Goal: Transaction & Acquisition: Purchase product/service

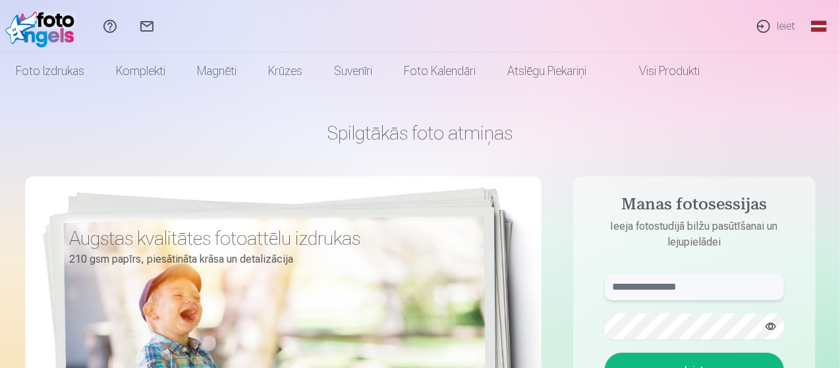
click at [651, 289] on input "text" at bounding box center [694, 287] width 179 height 26
type input "**********"
click at [704, 333] on button "Ieiet" at bounding box center [694, 370] width 179 height 34
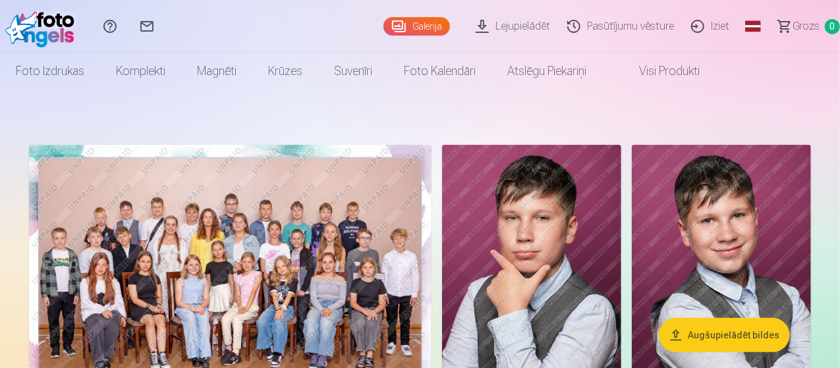
click at [429, 239] on img at bounding box center [230, 279] width 402 height 269
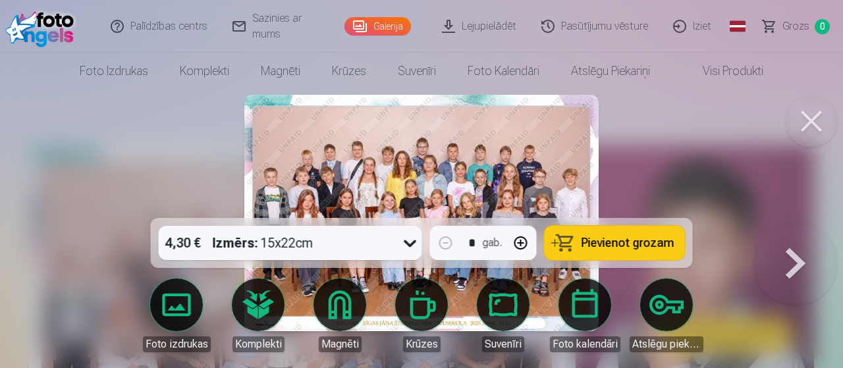
click at [617, 245] on span "Pievienot grozam" at bounding box center [628, 243] width 93 height 12
click at [797, 221] on button at bounding box center [796, 221] width 84 height 0
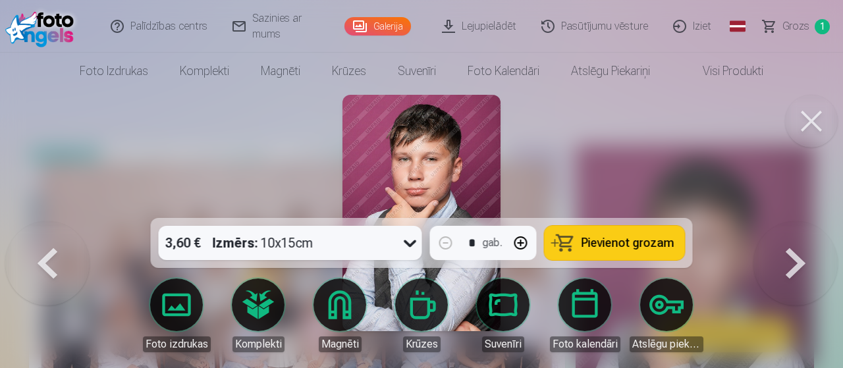
click at [797, 221] on button at bounding box center [796, 221] width 84 height 0
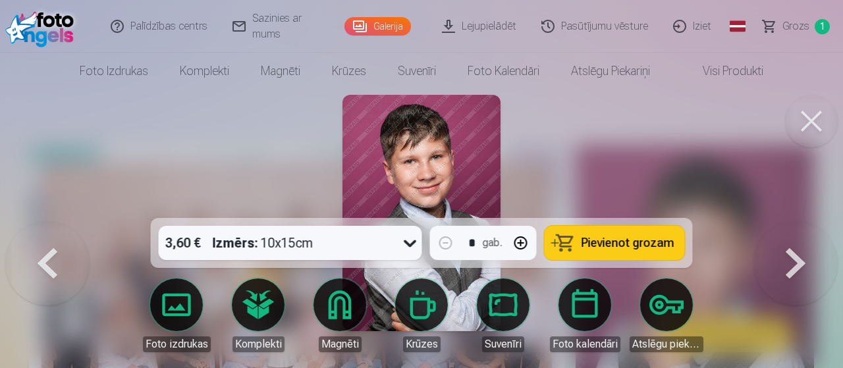
click at [797, 221] on button at bounding box center [796, 221] width 84 height 0
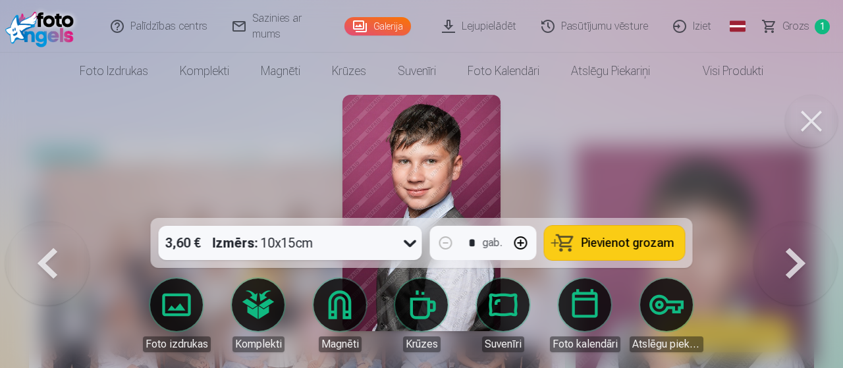
click at [797, 221] on button at bounding box center [796, 221] width 84 height 0
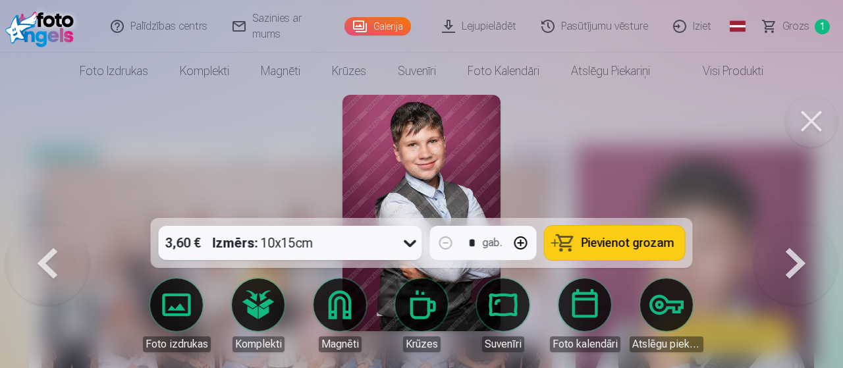
click at [797, 221] on button at bounding box center [796, 221] width 84 height 0
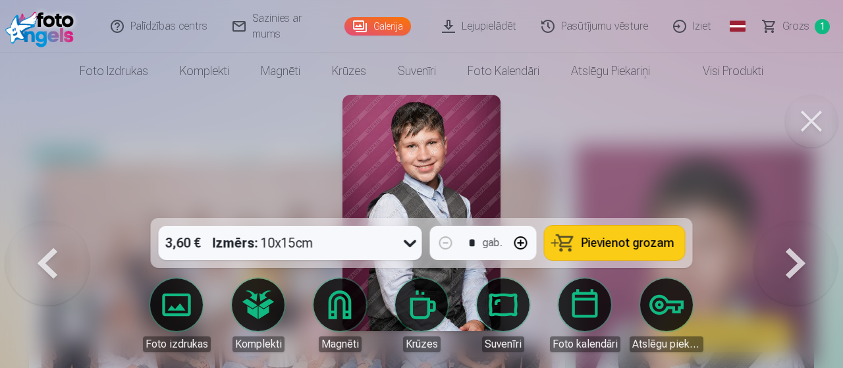
click at [797, 221] on button at bounding box center [796, 221] width 84 height 0
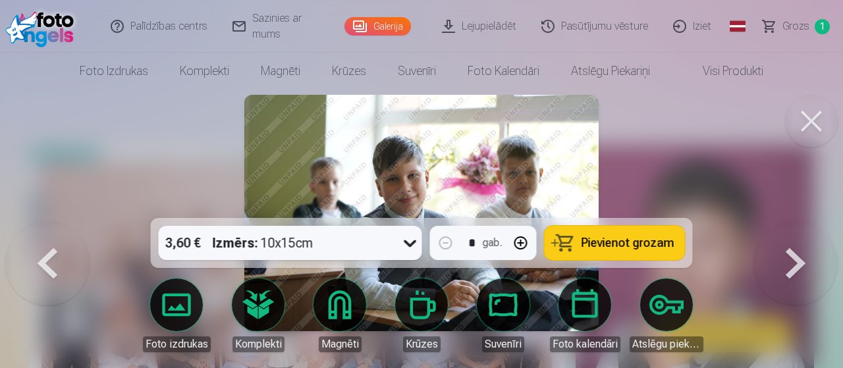
click at [797, 221] on button at bounding box center [796, 221] width 84 height 0
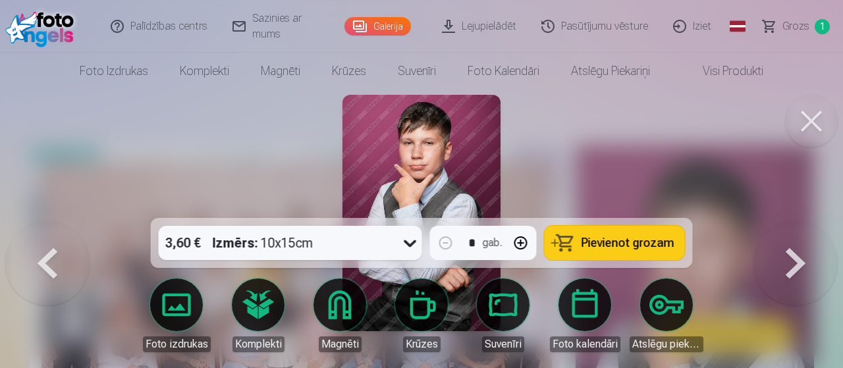
click at [797, 221] on button at bounding box center [796, 221] width 84 height 0
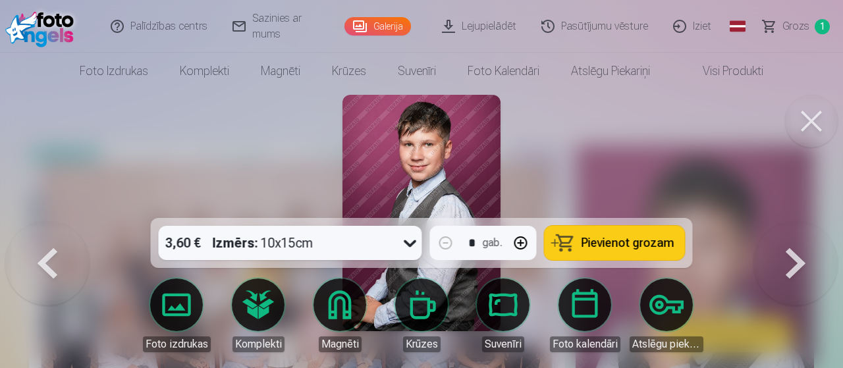
click at [797, 221] on button at bounding box center [796, 221] width 84 height 0
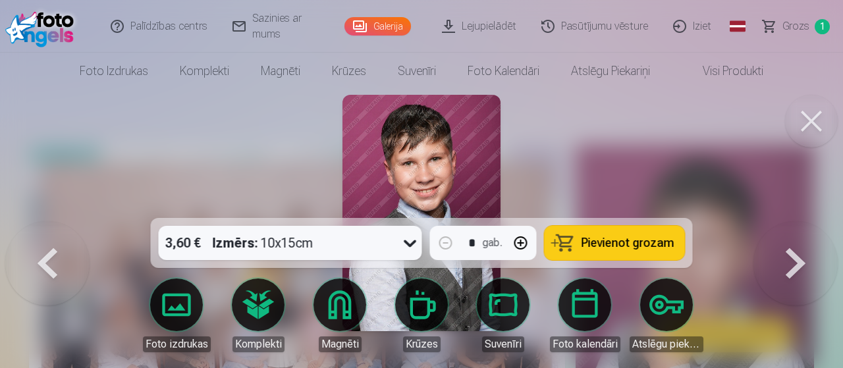
click at [797, 221] on button at bounding box center [796, 221] width 84 height 0
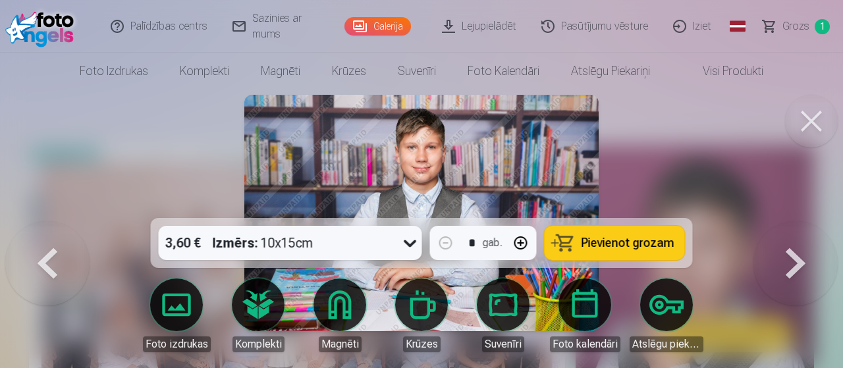
click at [797, 221] on button at bounding box center [796, 221] width 84 height 0
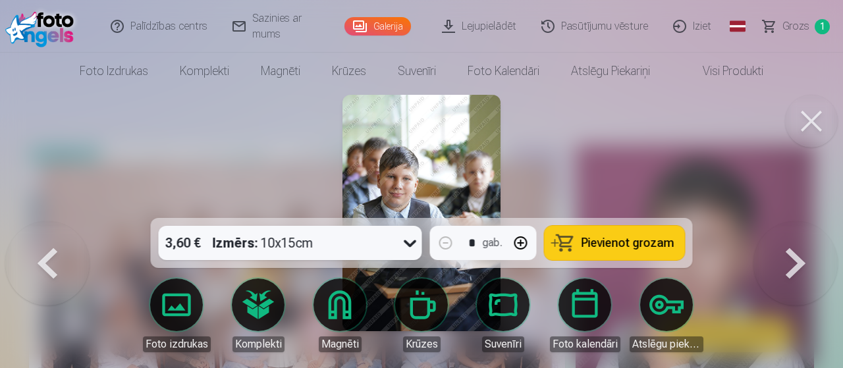
click at [797, 221] on button at bounding box center [796, 221] width 84 height 0
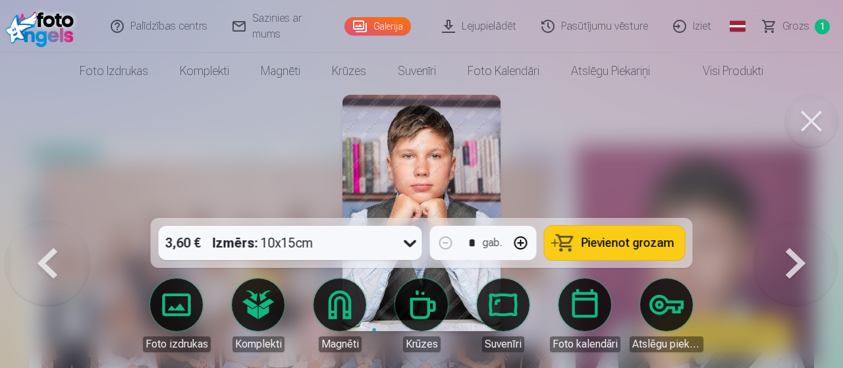
click at [644, 242] on span "Pievienot grozam" at bounding box center [628, 243] width 93 height 12
click at [794, 221] on button at bounding box center [796, 221] width 84 height 0
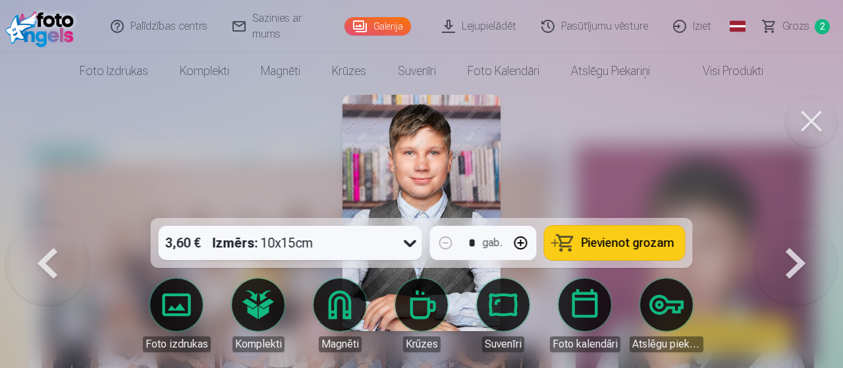
click at [794, 221] on button at bounding box center [796, 221] width 84 height 0
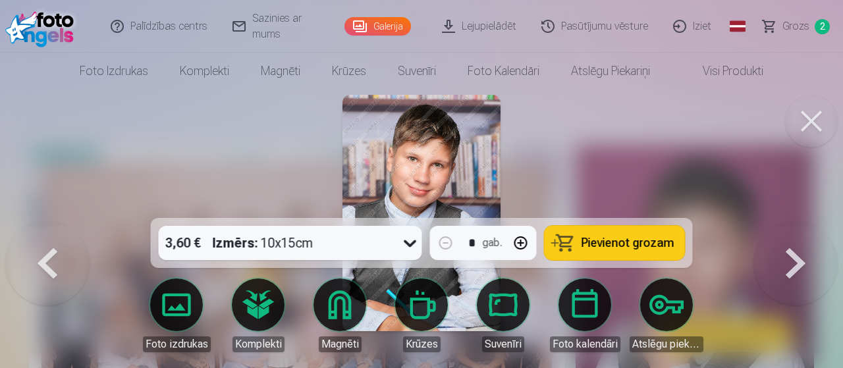
click at [794, 221] on button at bounding box center [796, 221] width 84 height 0
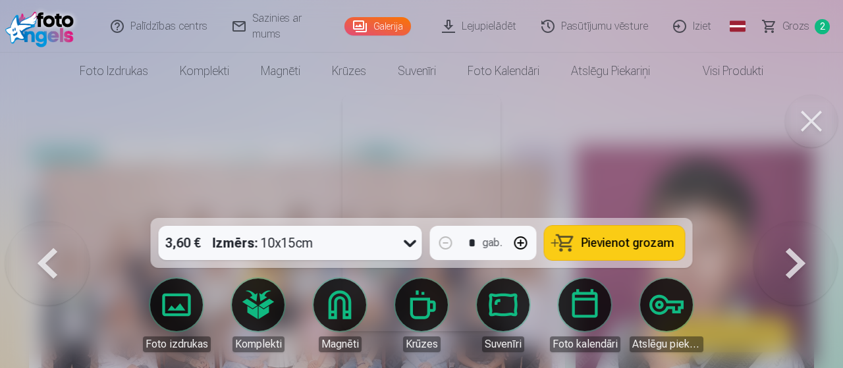
click at [794, 221] on button at bounding box center [796, 221] width 84 height 0
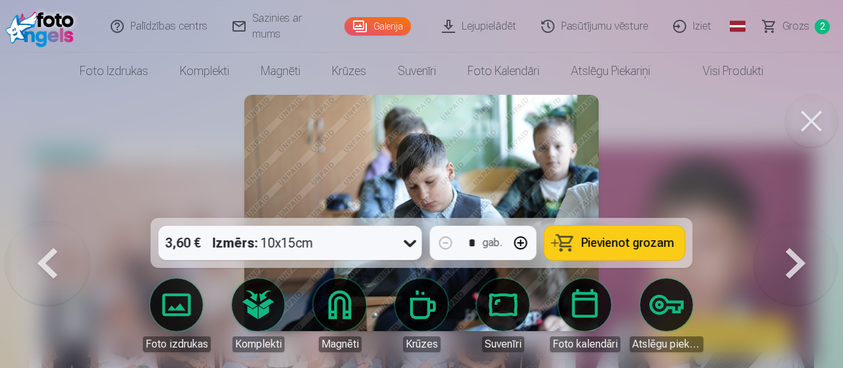
click at [794, 221] on button at bounding box center [796, 221] width 84 height 0
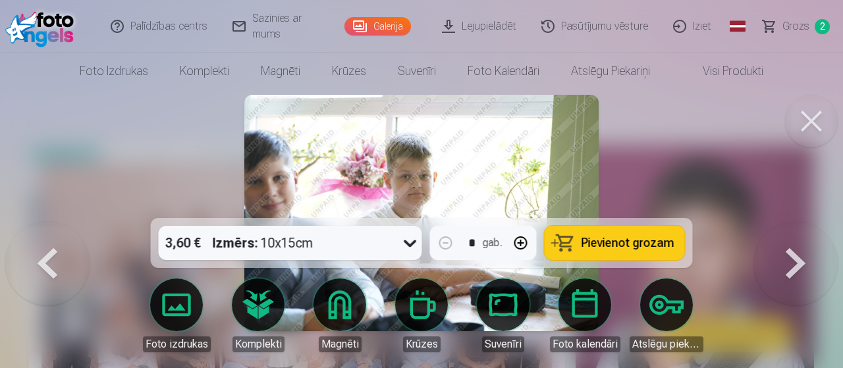
click at [794, 221] on button at bounding box center [796, 221] width 84 height 0
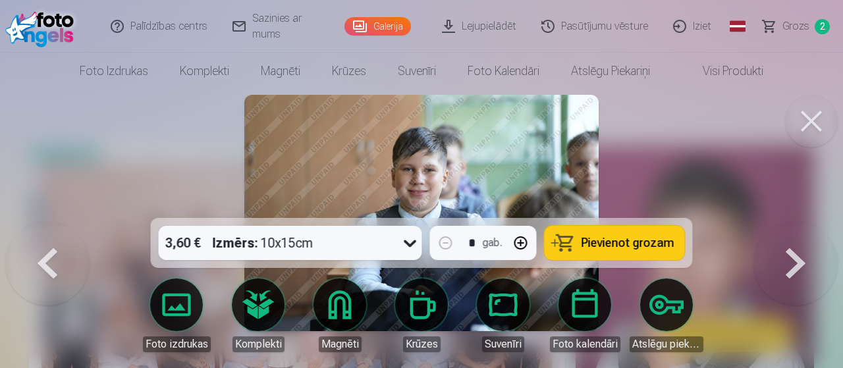
click at [794, 221] on button at bounding box center [796, 221] width 84 height 0
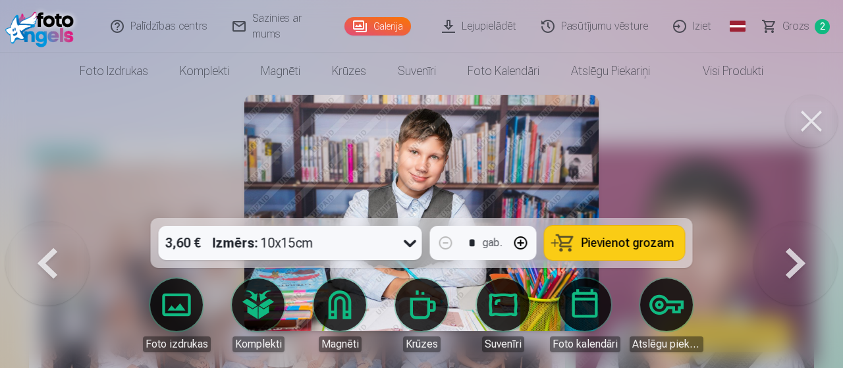
click at [794, 221] on button at bounding box center [796, 221] width 84 height 0
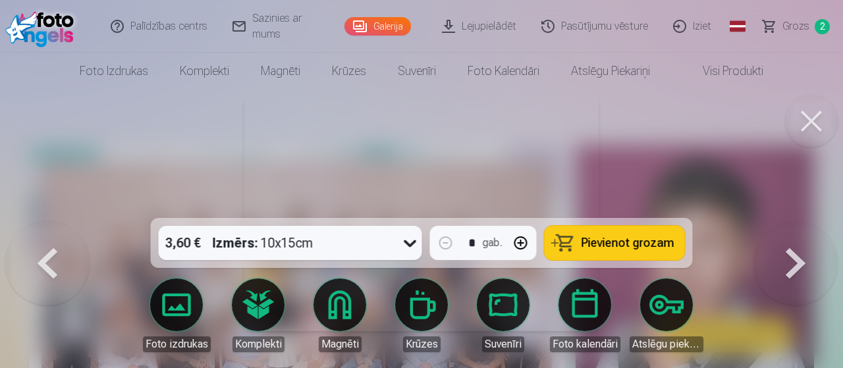
click at [794, 221] on button at bounding box center [796, 221] width 84 height 0
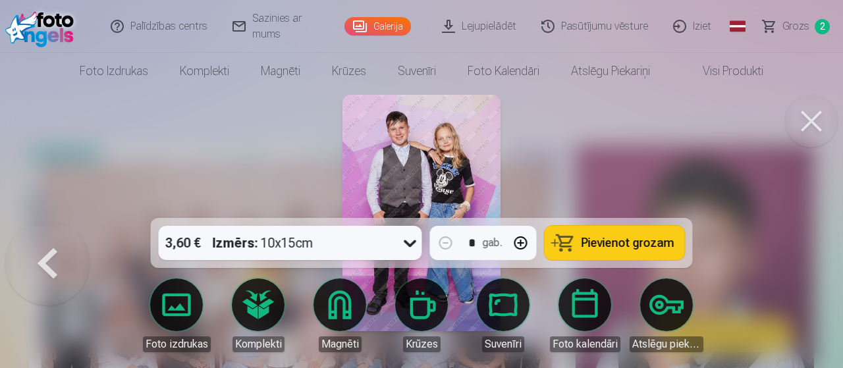
click at [657, 239] on span "Pievienot grozam" at bounding box center [628, 243] width 93 height 12
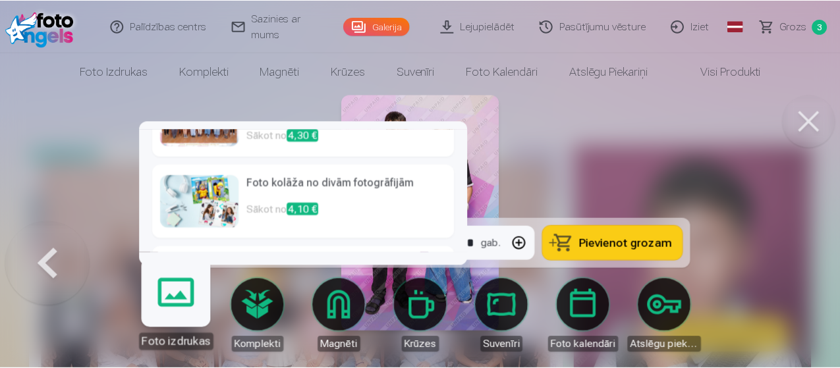
scroll to position [132, 0]
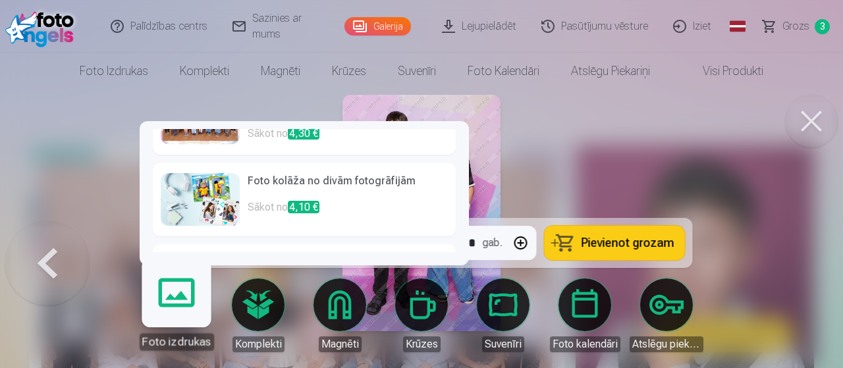
click at [314, 201] on span "4,10 €" at bounding box center [304, 207] width 32 height 13
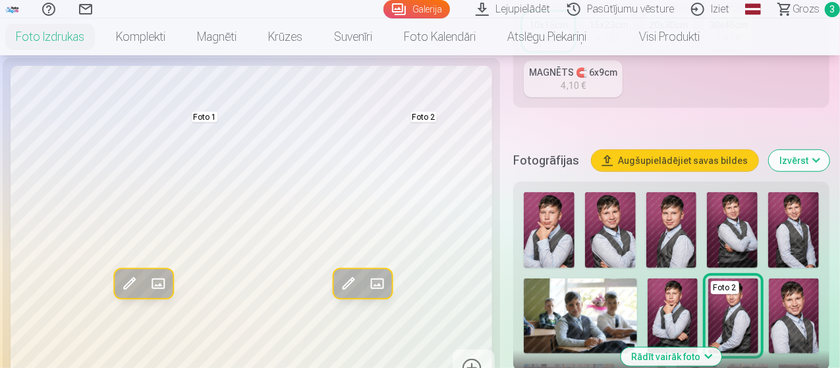
scroll to position [337, 0]
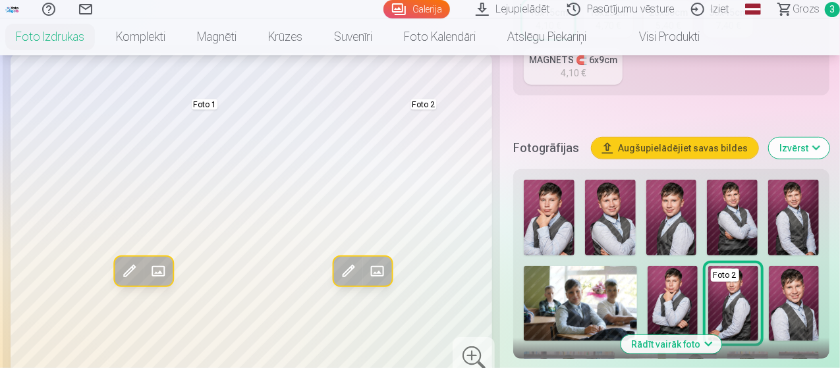
click at [797, 286] on img at bounding box center [794, 303] width 50 height 75
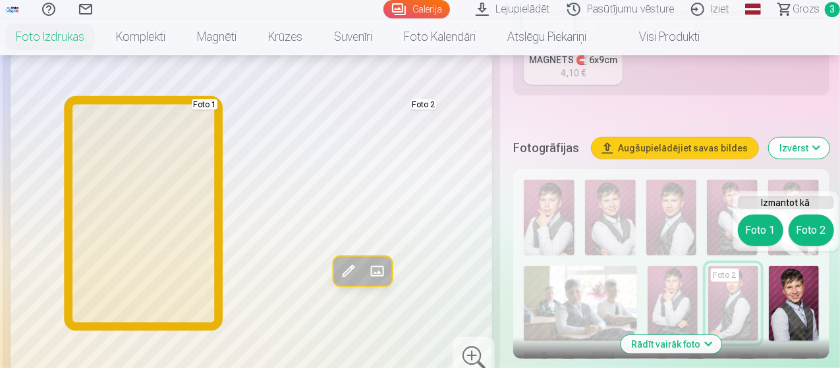
click at [763, 236] on button "Foto 1" at bounding box center [760, 231] width 45 height 32
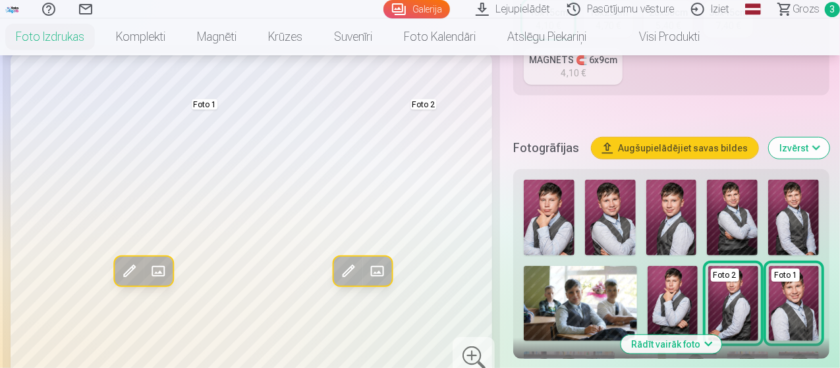
click at [557, 196] on img at bounding box center [549, 218] width 51 height 76
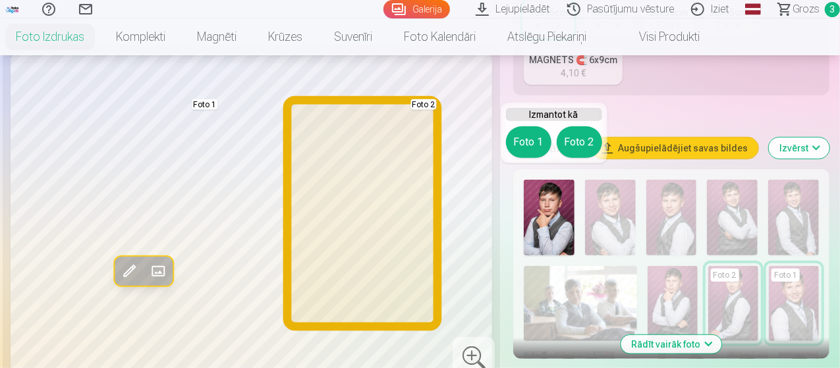
click at [582, 144] on button "Foto 2" at bounding box center [579, 142] width 45 height 32
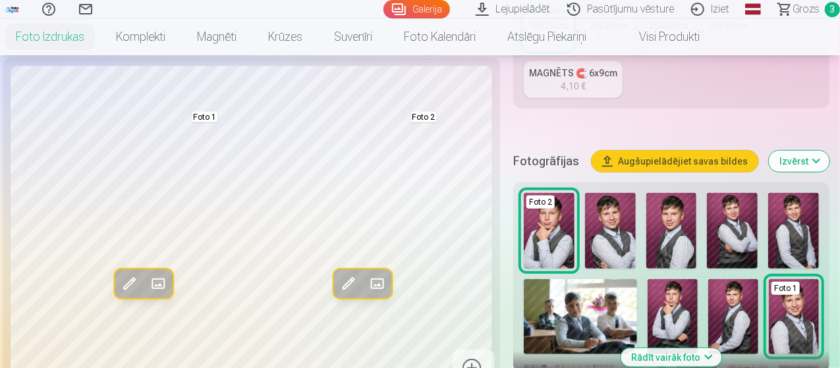
scroll to position [311, 0]
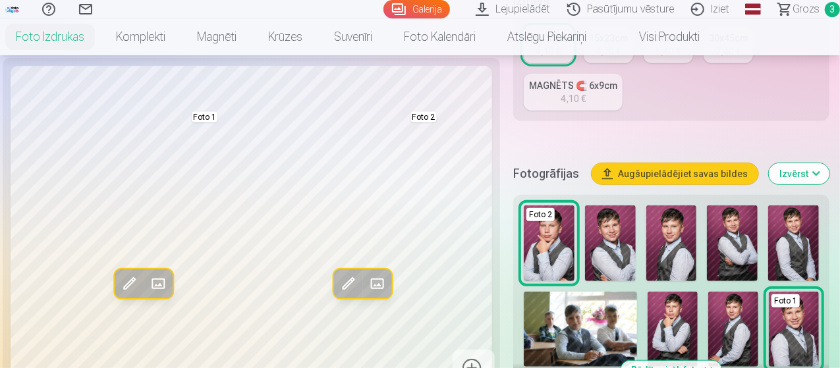
click at [819, 163] on button "Izvērst" at bounding box center [799, 173] width 61 height 21
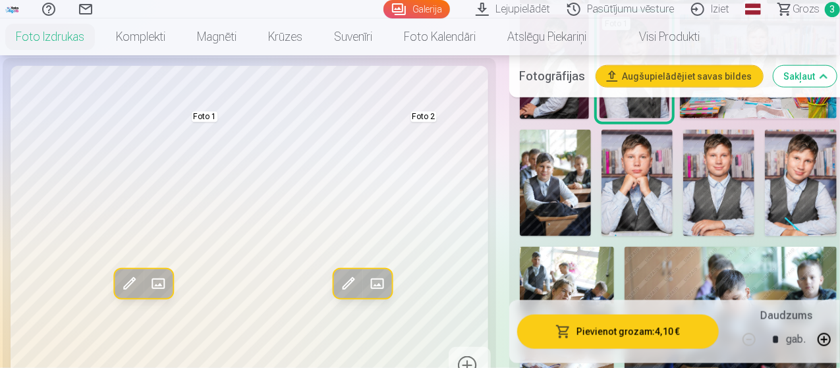
scroll to position [678, 0]
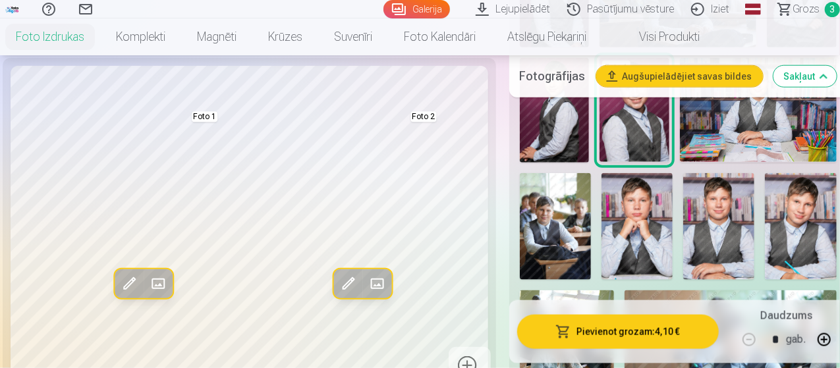
click at [780, 192] on img at bounding box center [800, 226] width 71 height 107
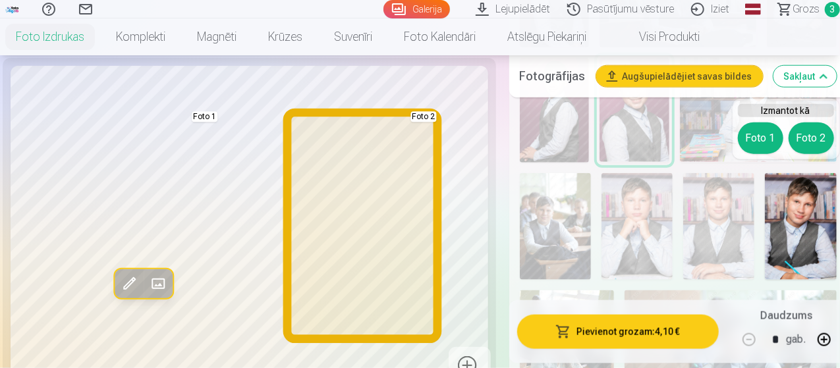
click at [806, 136] on button "Foto 2" at bounding box center [811, 139] width 45 height 32
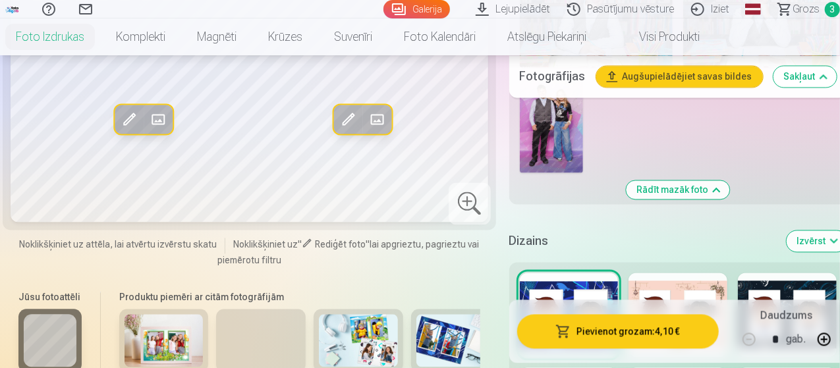
scroll to position [1304, 0]
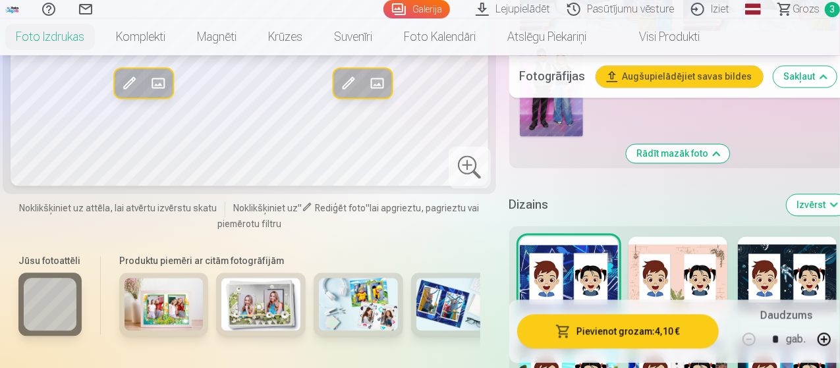
click at [690, 244] on div at bounding box center [677, 278] width 99 height 84
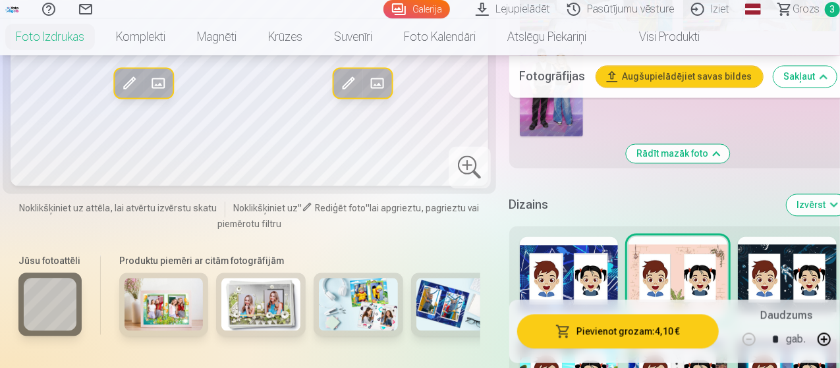
click at [713, 144] on button "Rādīt mazāk foto" at bounding box center [677, 153] width 103 height 18
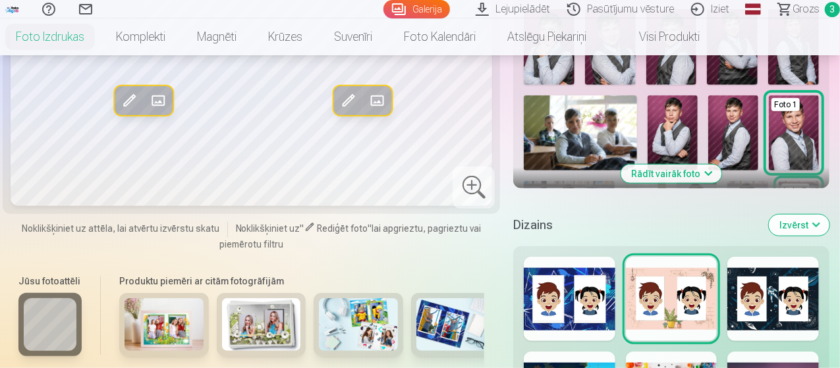
scroll to position [495, 0]
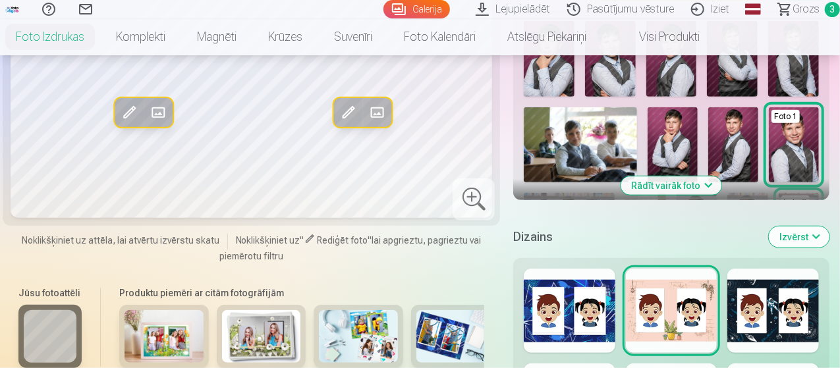
click at [781, 281] on div at bounding box center [773, 311] width 92 height 84
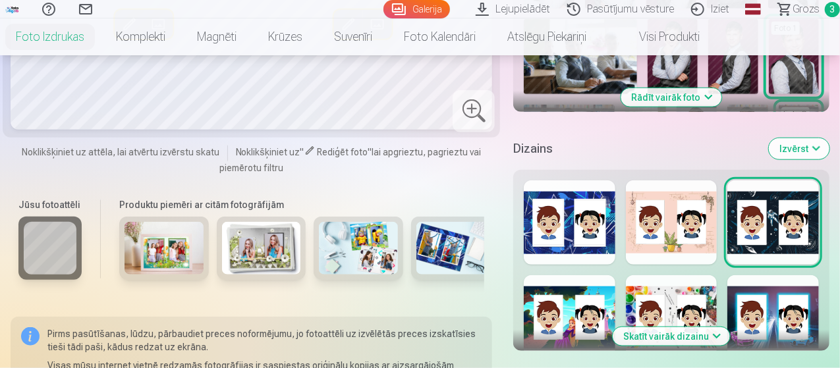
scroll to position [597, 0]
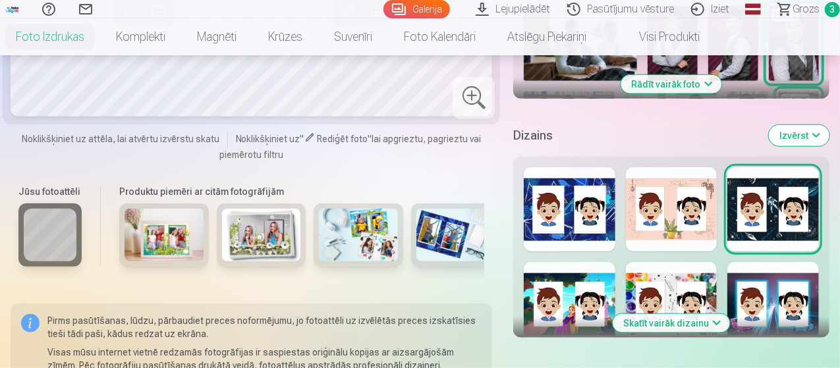
click at [720, 314] on button "Skatīt vairāk dizainu" at bounding box center [671, 323] width 117 height 18
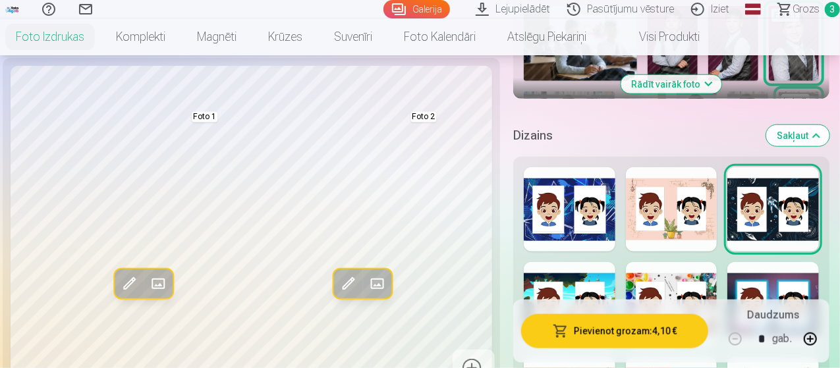
click at [784, 271] on div at bounding box center [773, 304] width 92 height 84
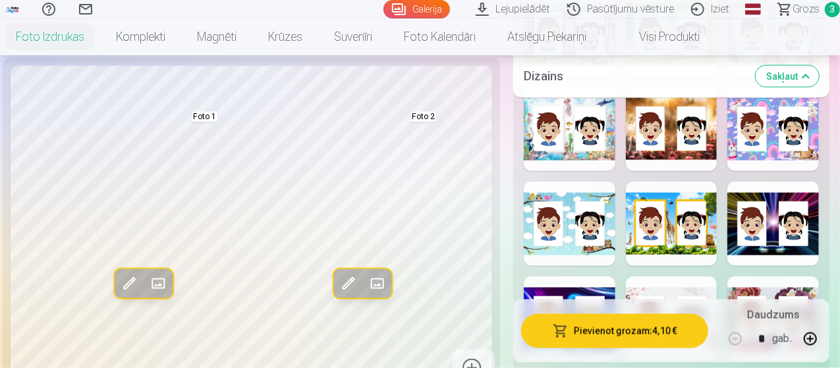
scroll to position [1071, 0]
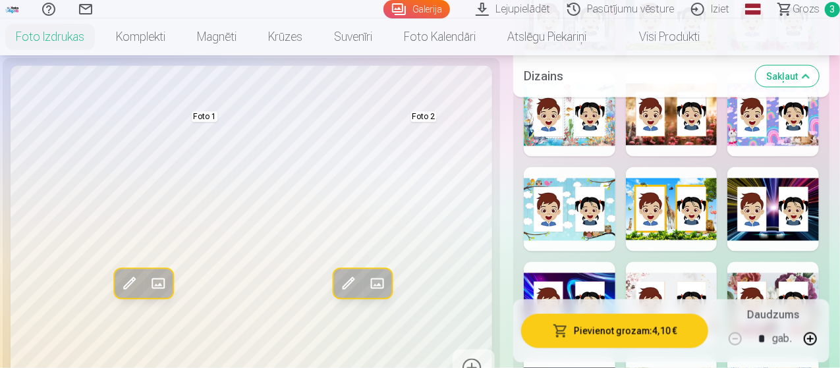
click at [574, 192] on div at bounding box center [570, 209] width 92 height 84
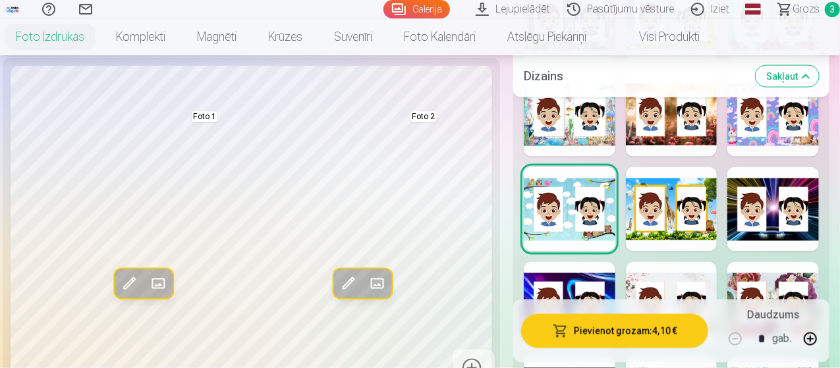
click at [781, 180] on div at bounding box center [773, 209] width 92 height 84
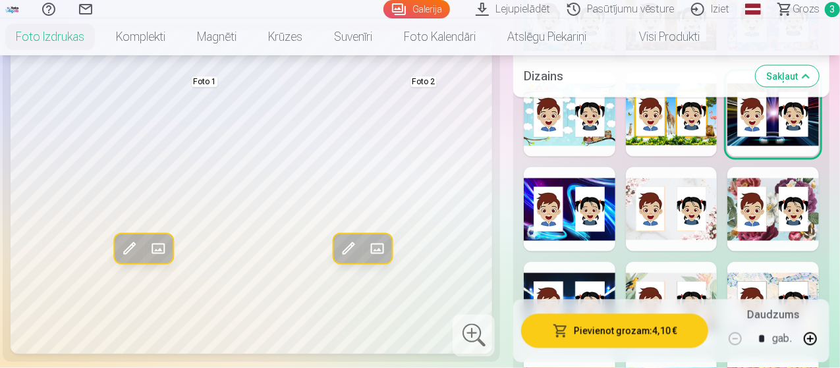
scroll to position [1151, 0]
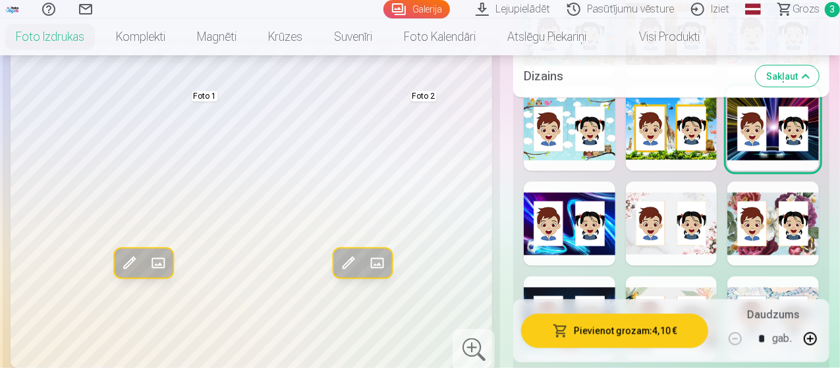
click at [573, 200] on div at bounding box center [570, 224] width 92 height 84
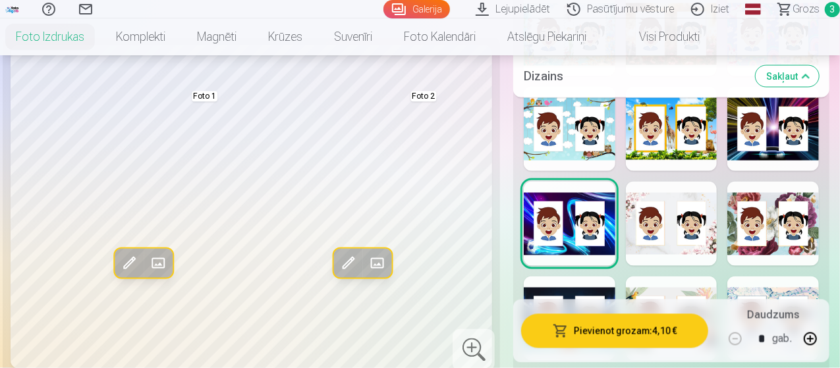
click at [785, 139] on div at bounding box center [773, 129] width 92 height 84
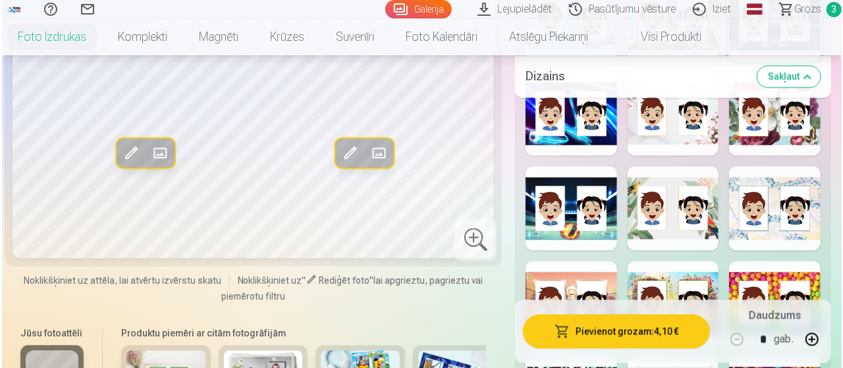
scroll to position [1277, 0]
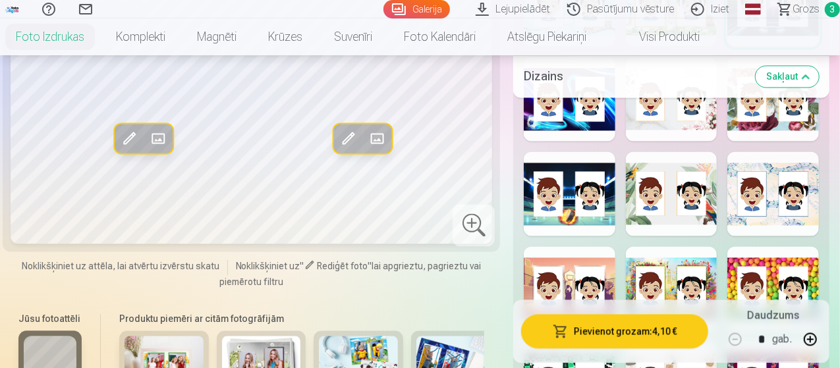
click at [600, 327] on button "Pievienot grozam : 4,10 €" at bounding box center [614, 331] width 187 height 34
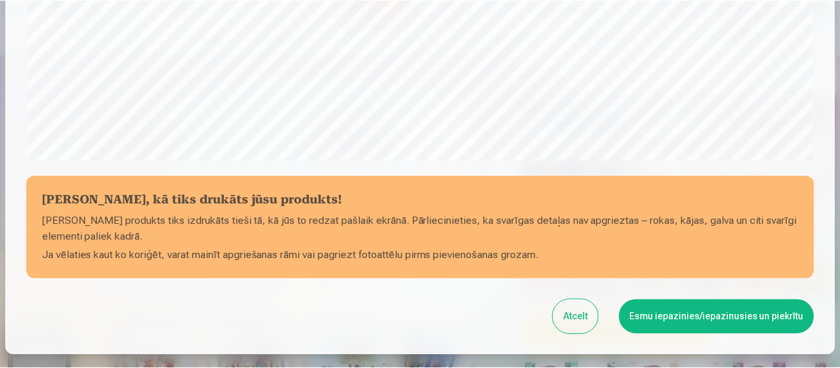
scroll to position [570, 0]
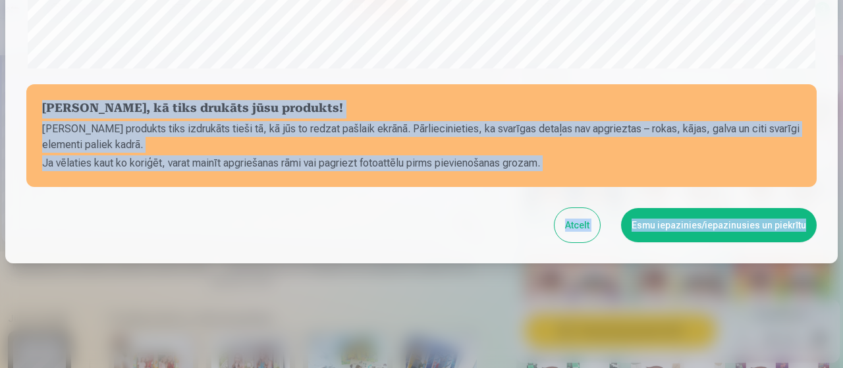
drag, startPoint x: 839, startPoint y: 111, endPoint x: 840, endPoint y: 76, distance: 34.9
click at [839, 76] on div "​ Pārbaudiet, kā tiks drukāts jūsu produkts! Jūsu produkts tiks izdrukāts tieši…" at bounding box center [421, 184] width 843 height 368
click at [676, 312] on div at bounding box center [421, 184] width 843 height 368
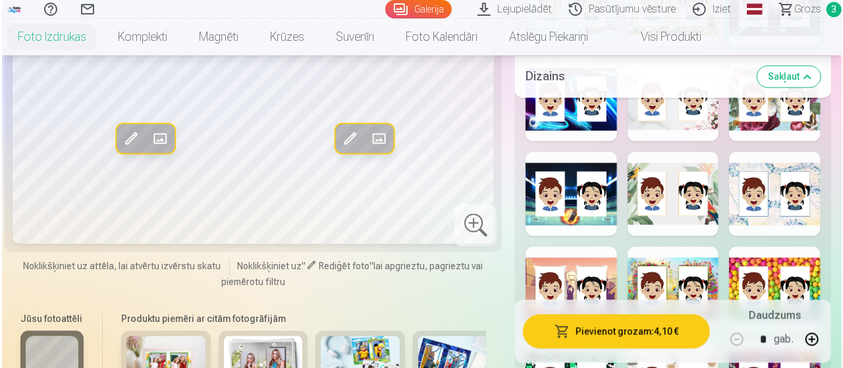
scroll to position [568, 0]
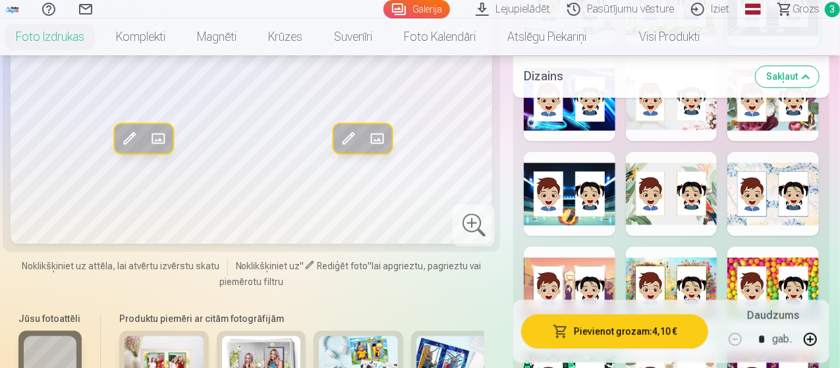
click at [642, 329] on button "Pievienot grozam : 4,10 €" at bounding box center [614, 331] width 187 height 34
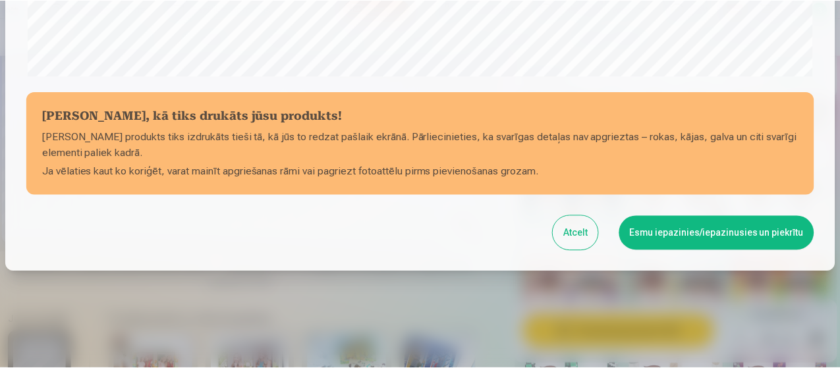
scroll to position [570, 0]
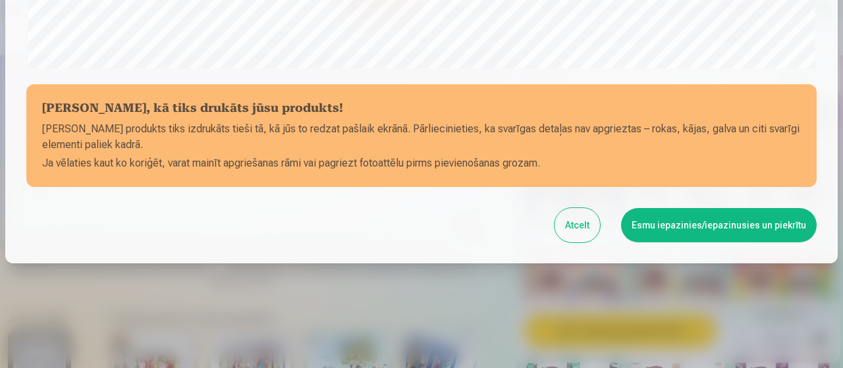
click at [733, 224] on button "Esmu iepazinies/iepazinusies un piekrītu" at bounding box center [719, 225] width 196 height 34
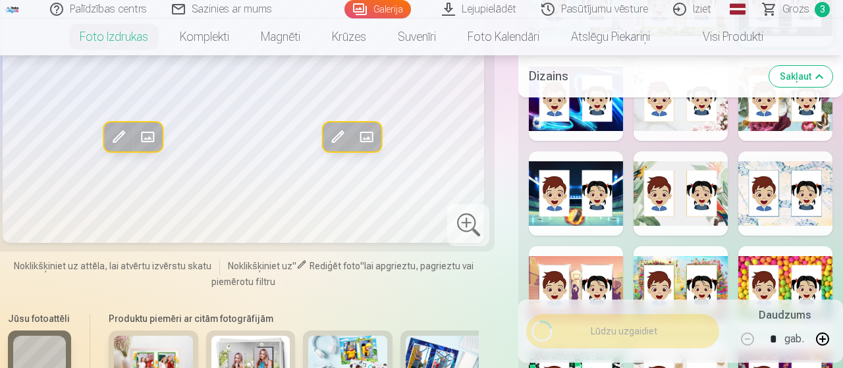
scroll to position [568, 0]
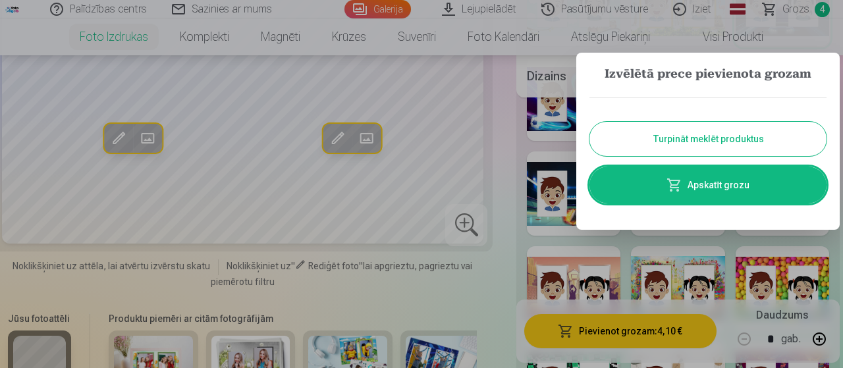
click at [738, 182] on link "Apskatīt grozu" at bounding box center [708, 185] width 237 height 37
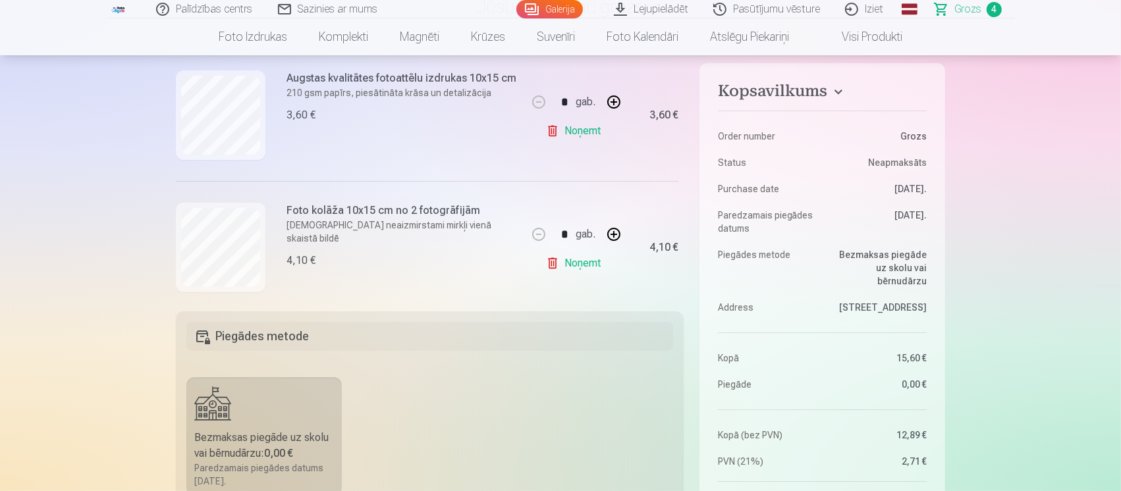
scroll to position [447, 0]
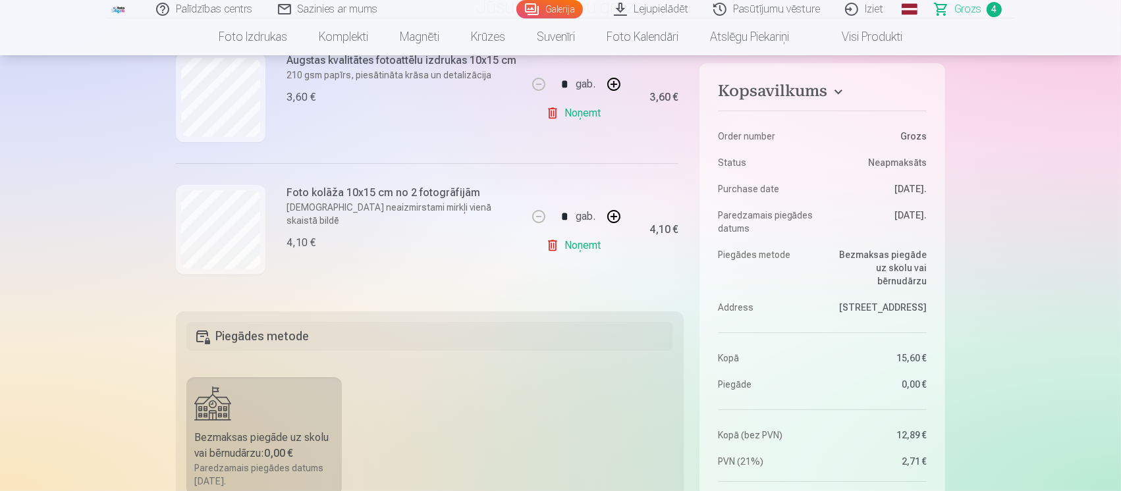
click at [568, 5] on link "Galerija" at bounding box center [549, 9] width 67 height 18
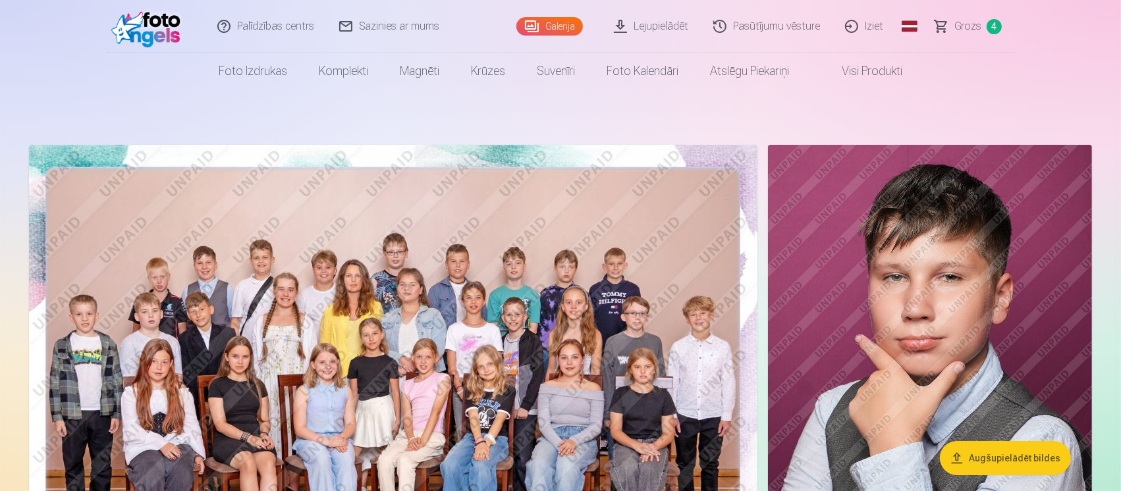
click at [839, 258] on img at bounding box center [930, 388] width 324 height 486
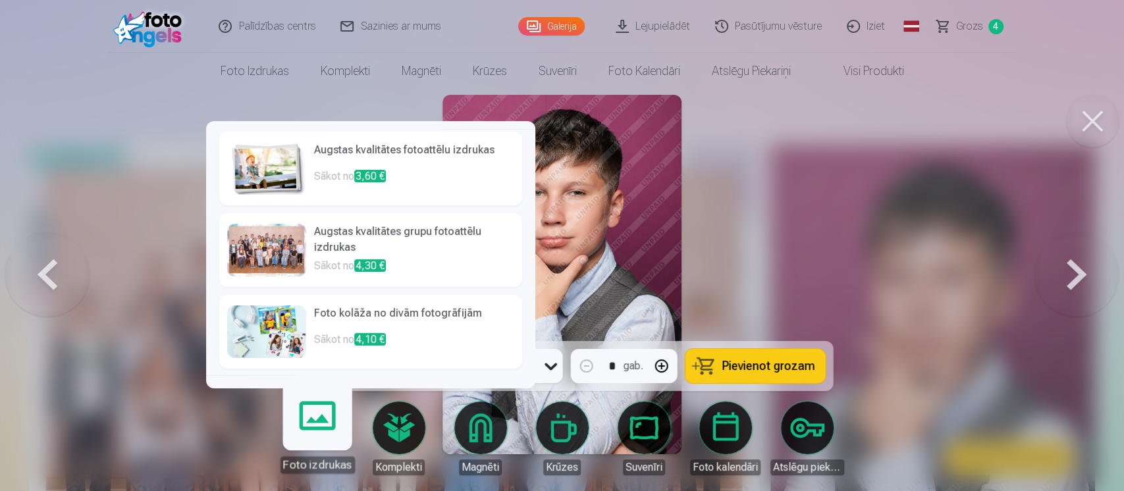
click at [401, 317] on h6 "Foto kolāža no divām fotogrāfijām" at bounding box center [414, 319] width 200 height 26
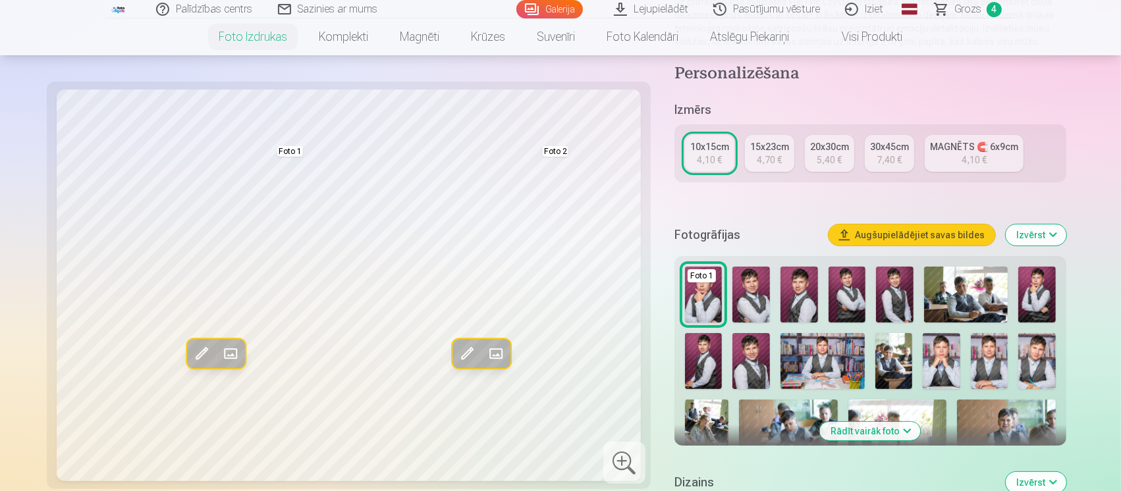
scroll to position [182, 0]
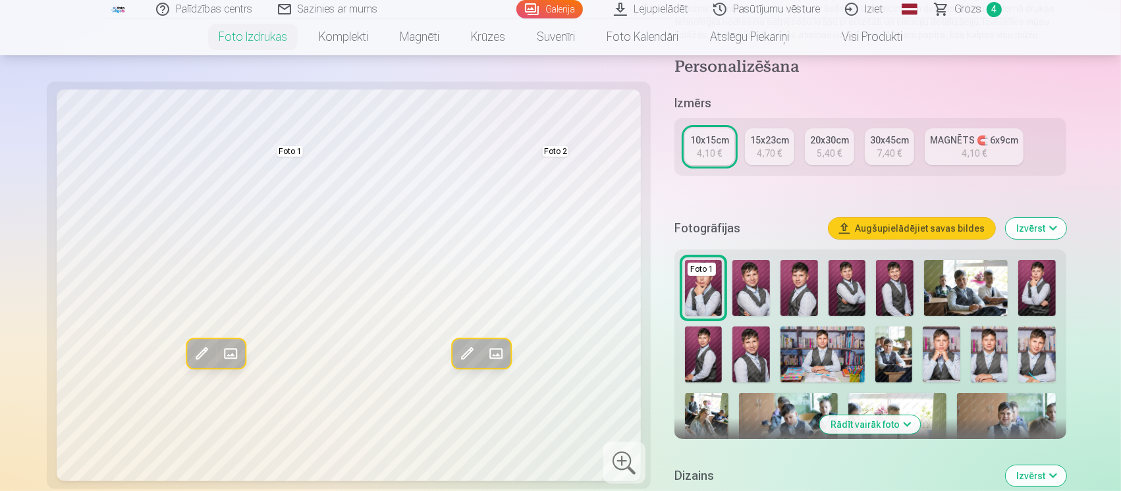
click at [839, 354] on img at bounding box center [942, 355] width 38 height 56
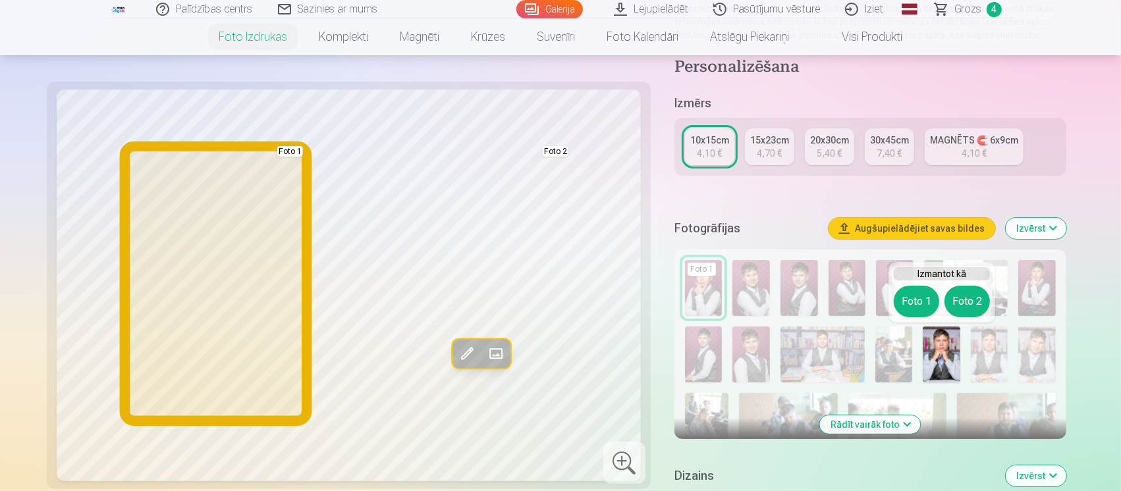
click at [839, 298] on button "Foto 1" at bounding box center [916, 302] width 45 height 32
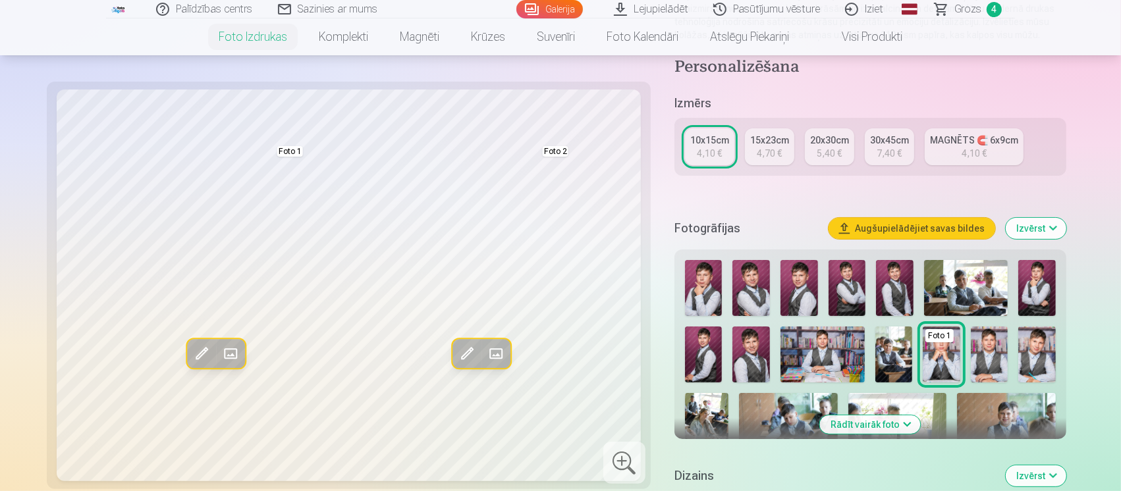
click at [704, 286] on img at bounding box center [704, 288] width 38 height 56
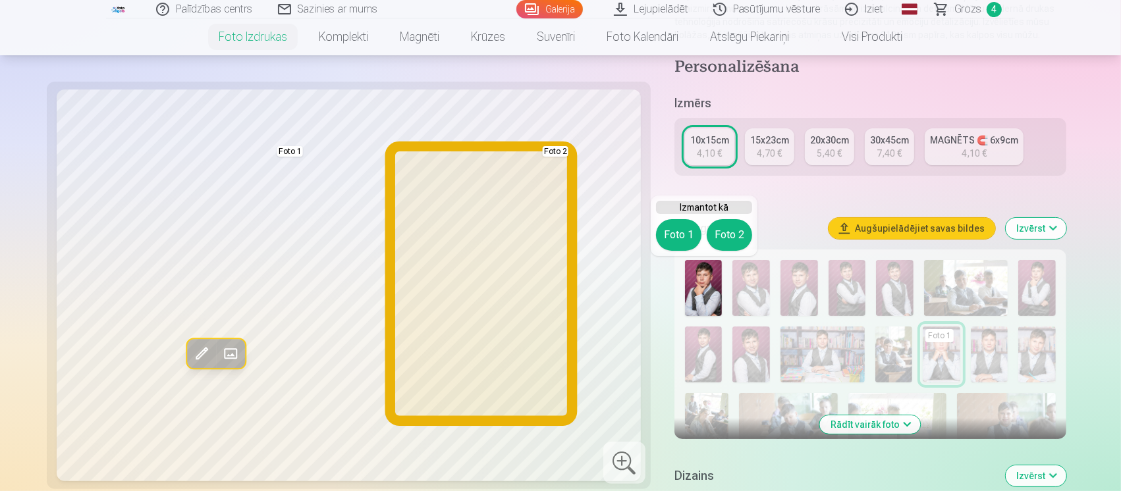
click at [733, 231] on button "Foto 2" at bounding box center [729, 235] width 45 height 32
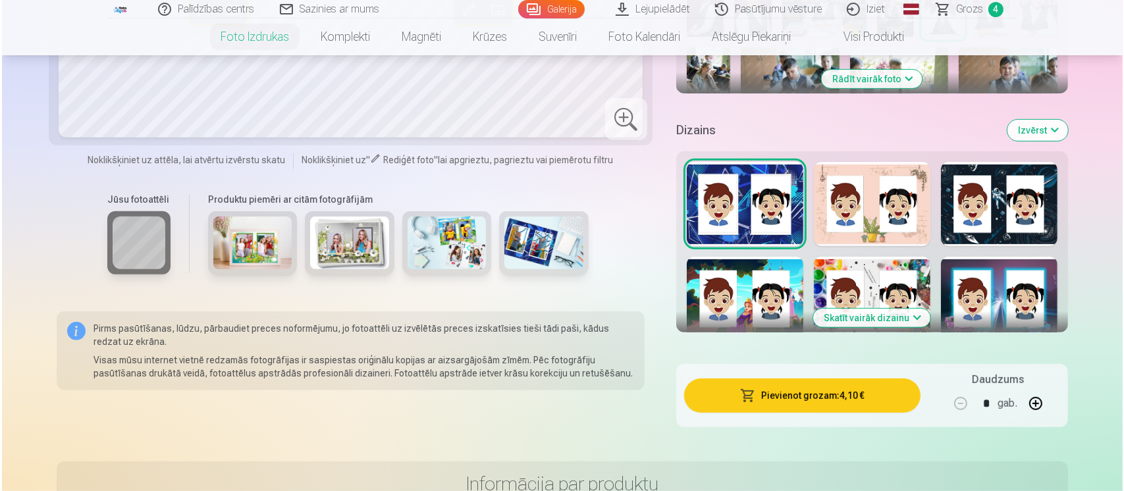
scroll to position [535, 0]
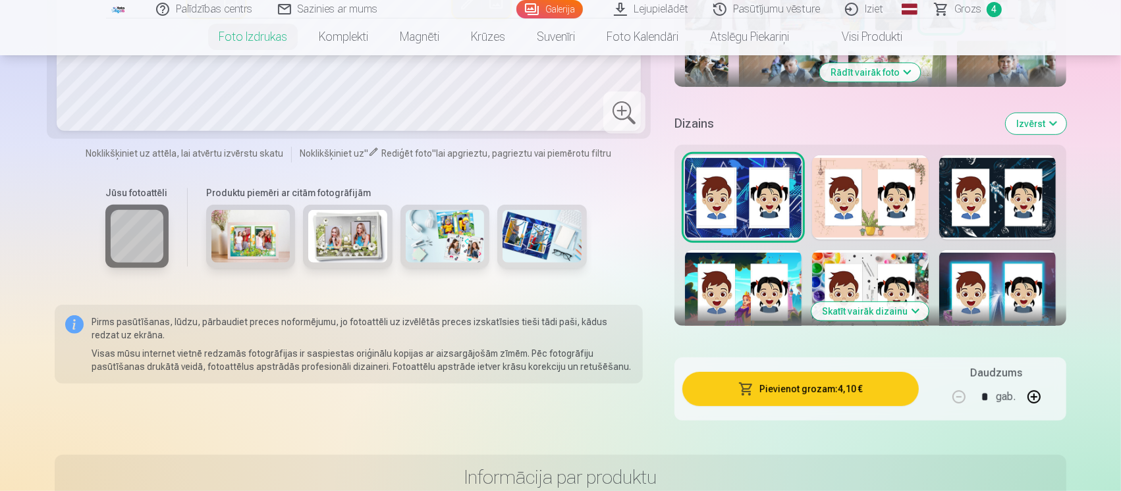
click at [727, 368] on button "Pievienot grozam : 4,10 €" at bounding box center [800, 389] width 236 height 34
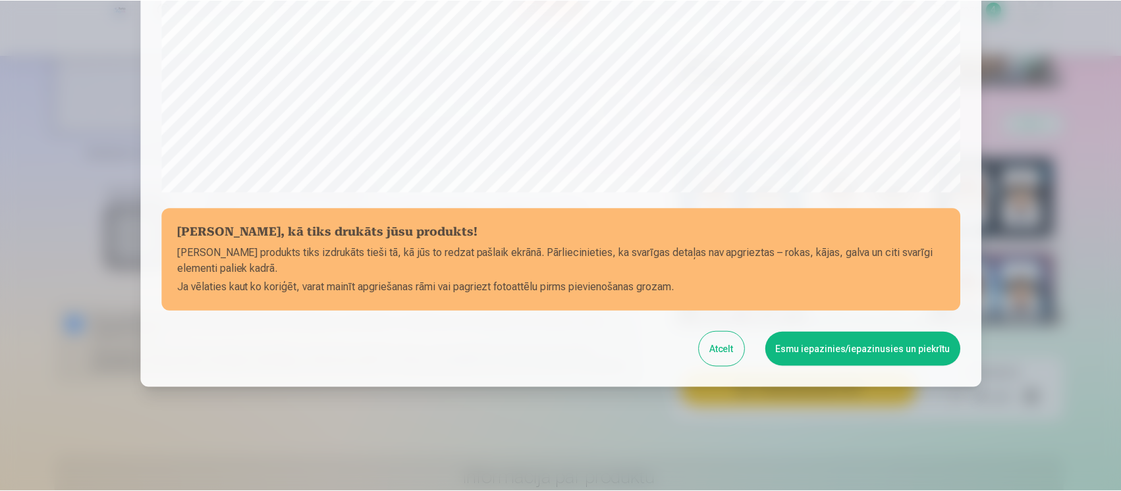
scroll to position [457, 0]
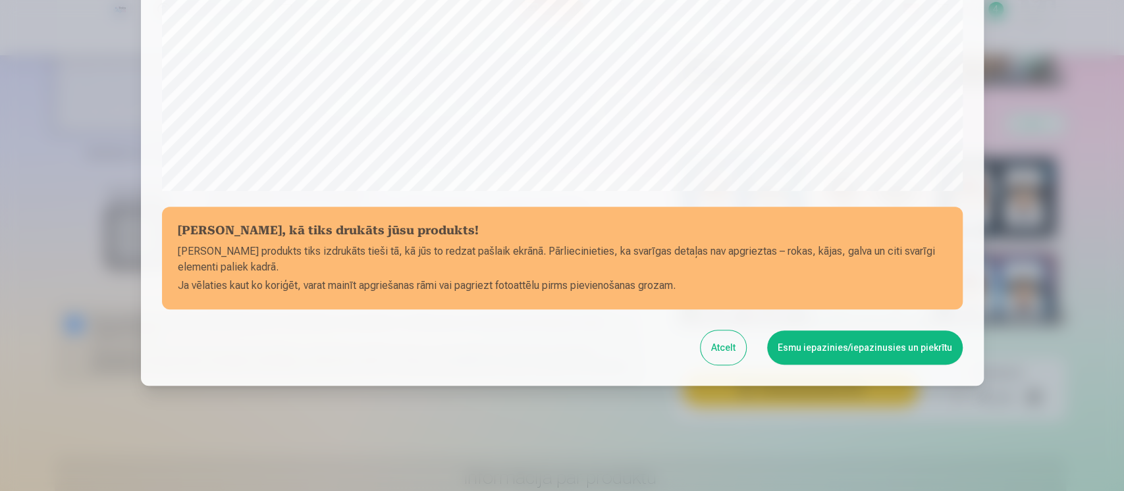
click at [839, 350] on button "Esmu iepazinies/iepazinusies un piekrītu" at bounding box center [865, 348] width 196 height 34
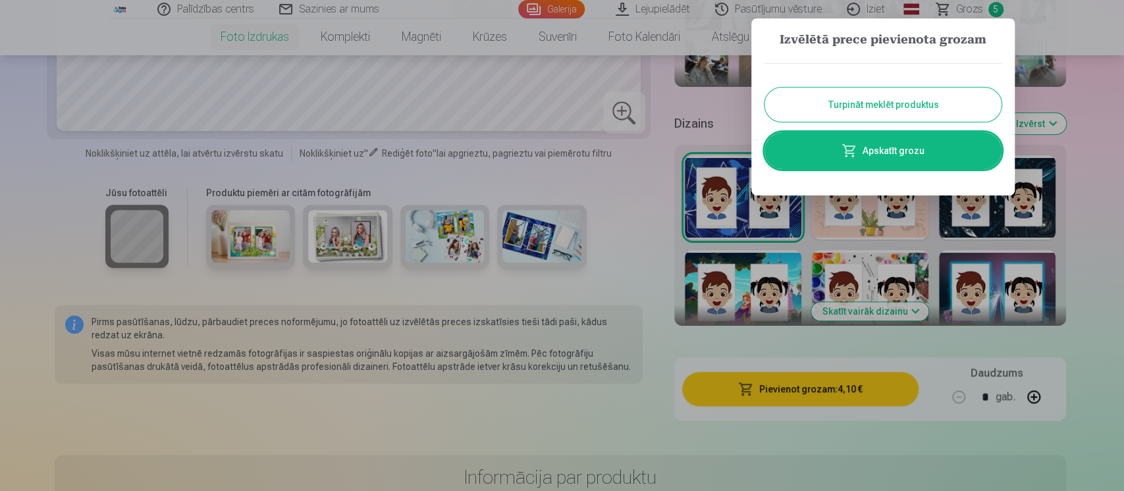
click at [839, 153] on link "Apskatīt grozu" at bounding box center [883, 150] width 237 height 37
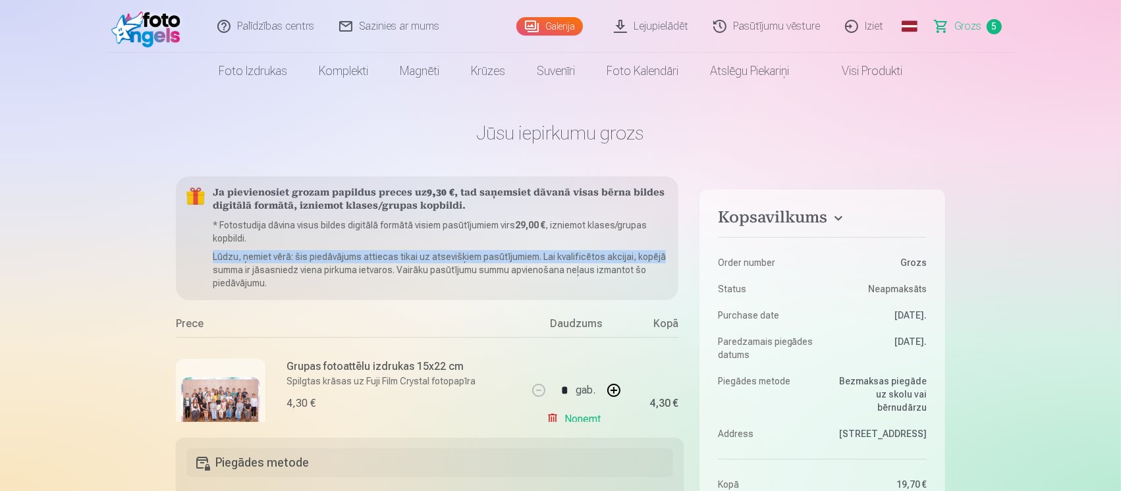
scroll to position [0, 32]
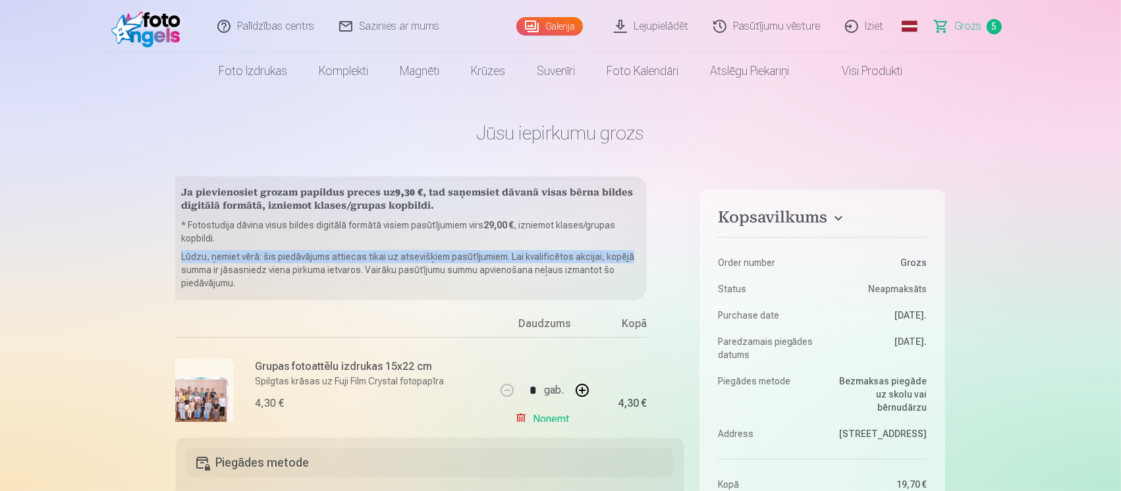
drag, startPoint x: 683, startPoint y: 244, endPoint x: 684, endPoint y: 256, distance: 11.3
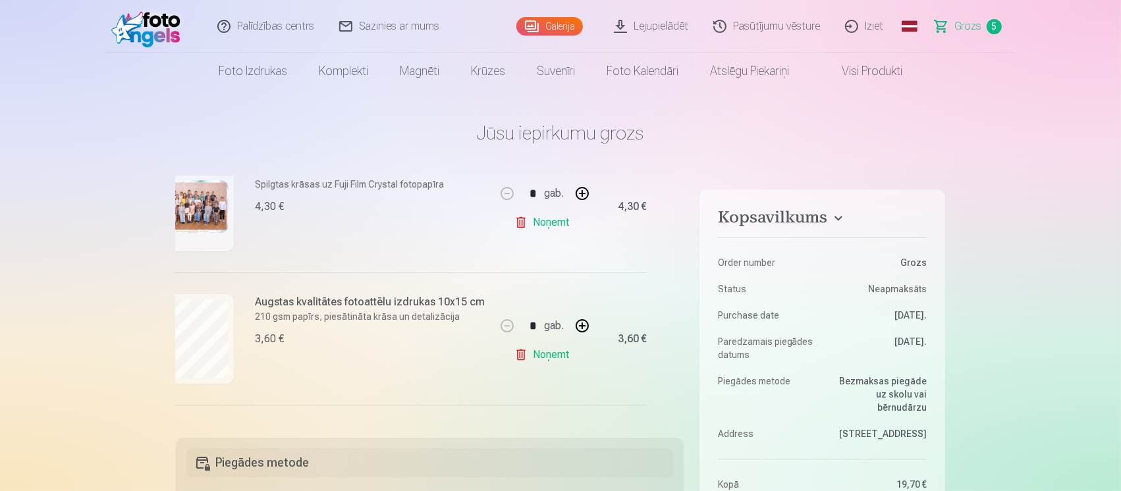
scroll to position [204, 32]
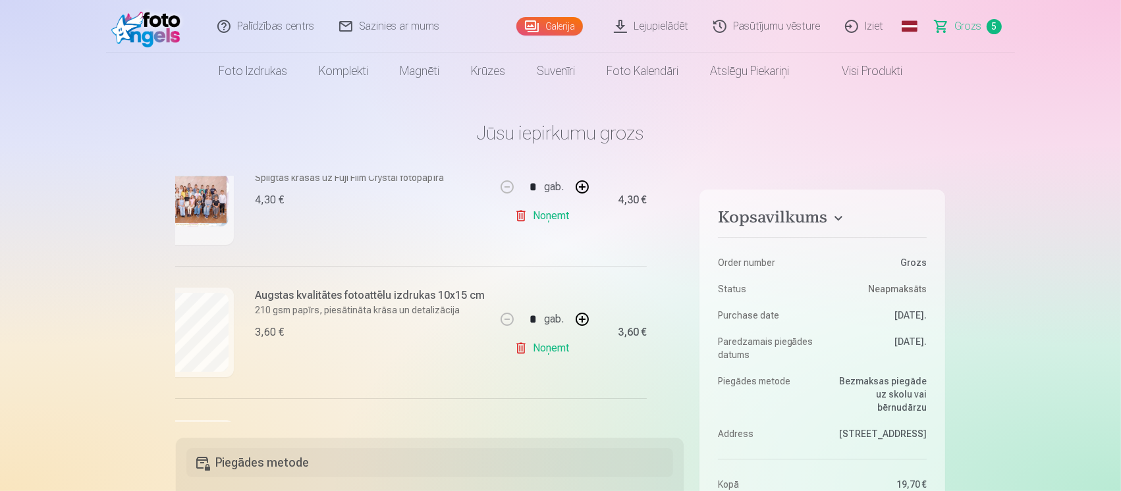
click at [535, 346] on link "Noņemt" at bounding box center [544, 348] width 60 height 26
drag, startPoint x: 515, startPoint y: 423, endPoint x: 497, endPoint y: 425, distance: 17.9
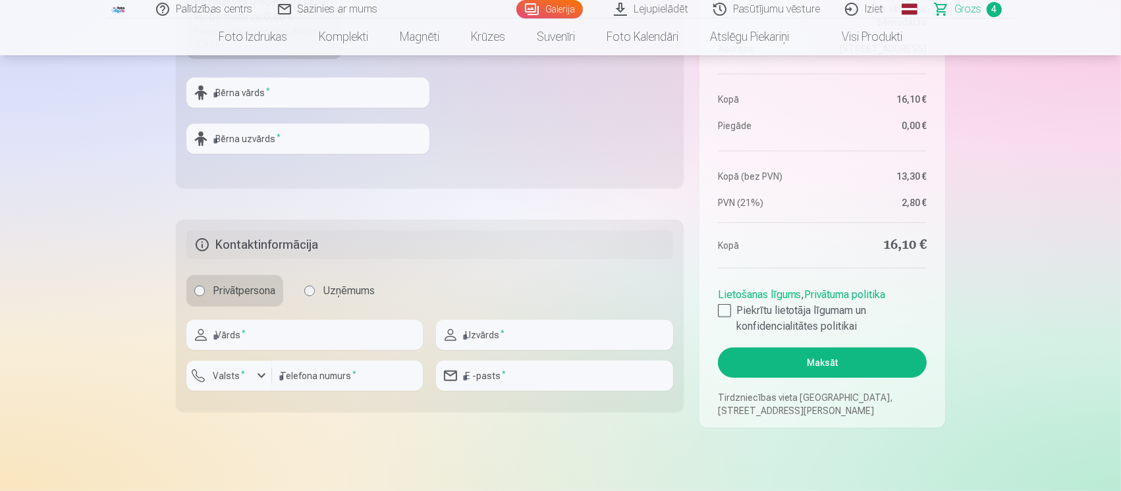
scroll to position [569, 0]
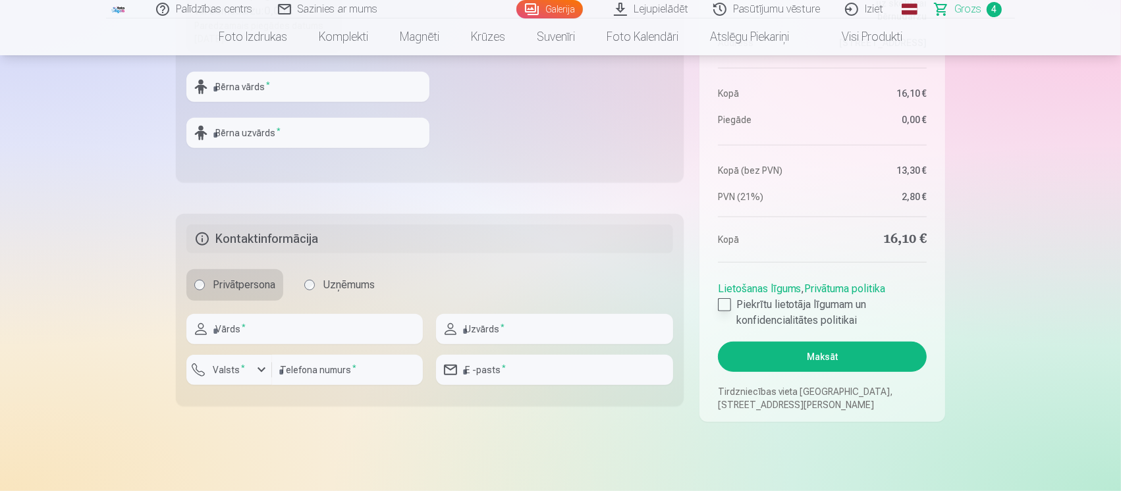
click at [723, 305] on div at bounding box center [724, 304] width 13 height 13
click at [322, 335] on input "text" at bounding box center [304, 329] width 236 height 30
type input "******"
click at [501, 331] on input "text" at bounding box center [554, 329] width 236 height 30
type input "**********"
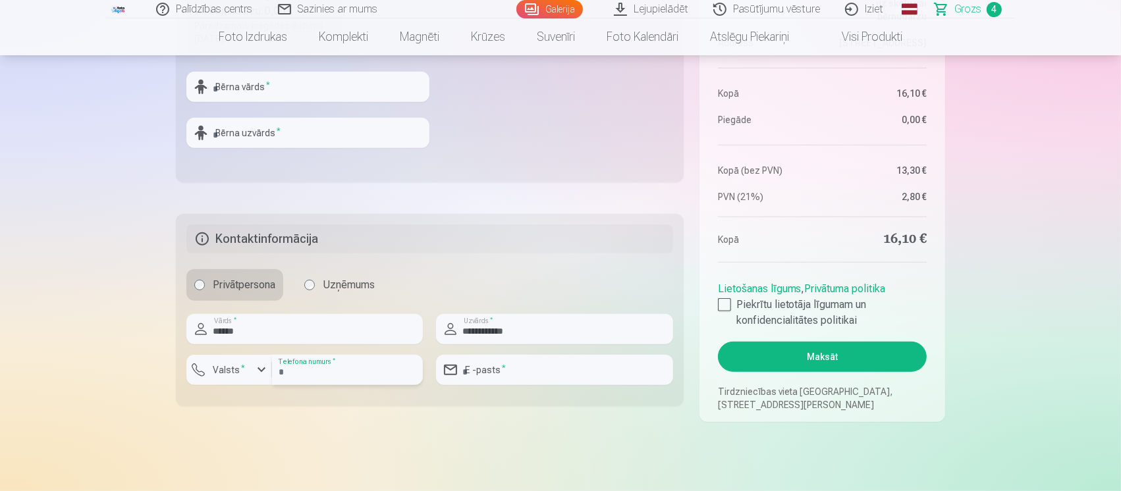
click at [323, 368] on input "number" at bounding box center [347, 370] width 151 height 30
type input "********"
click at [258, 368] on div "button" at bounding box center [262, 370] width 16 height 16
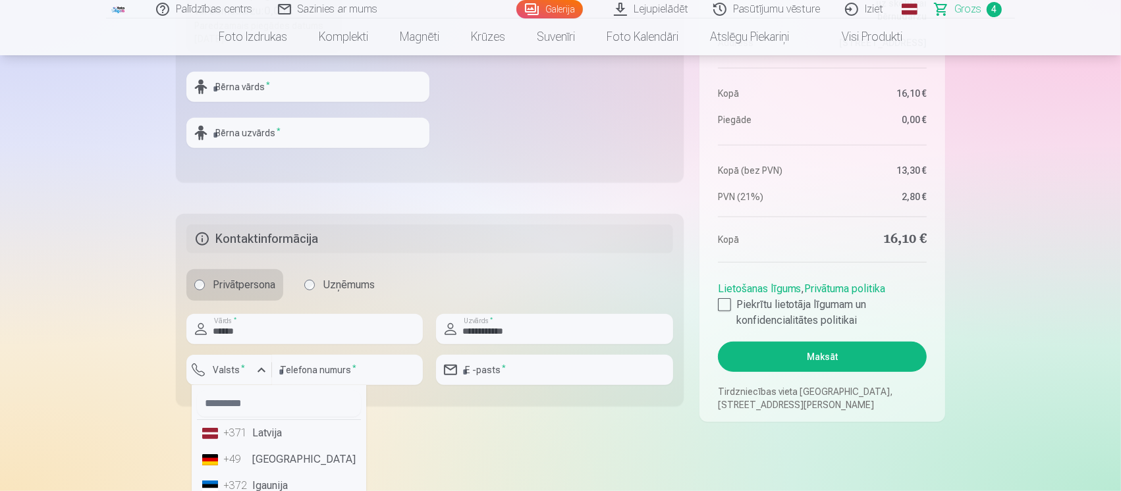
click at [261, 368] on li "+371 Latvija" at bounding box center [279, 433] width 164 height 26
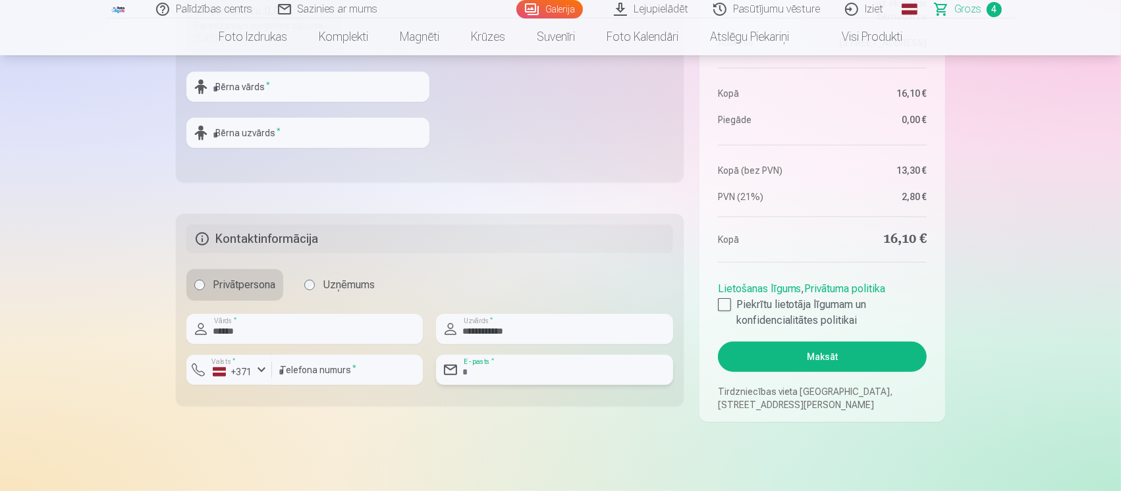
click at [480, 368] on input "email" at bounding box center [554, 370] width 236 height 30
type input "**********"
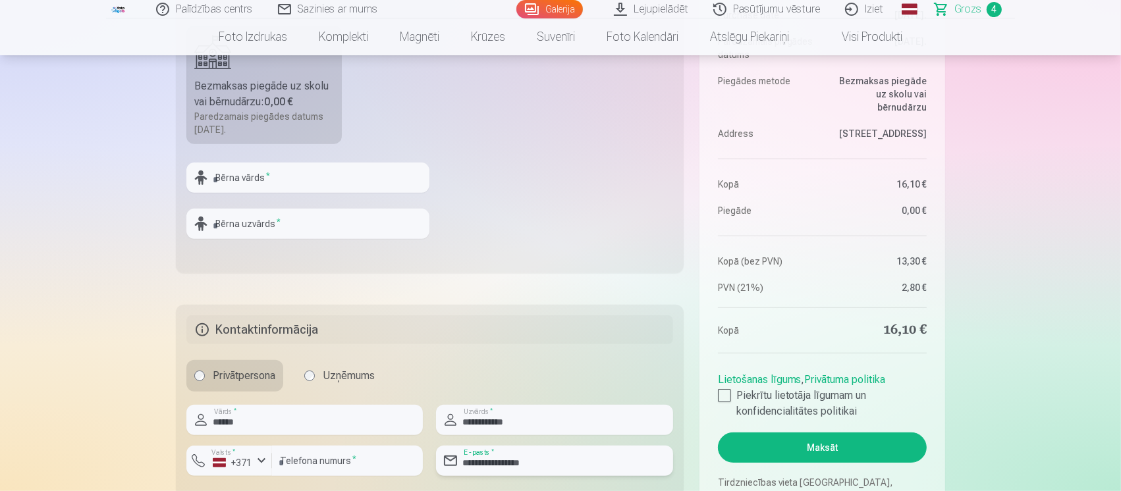
scroll to position [466, 0]
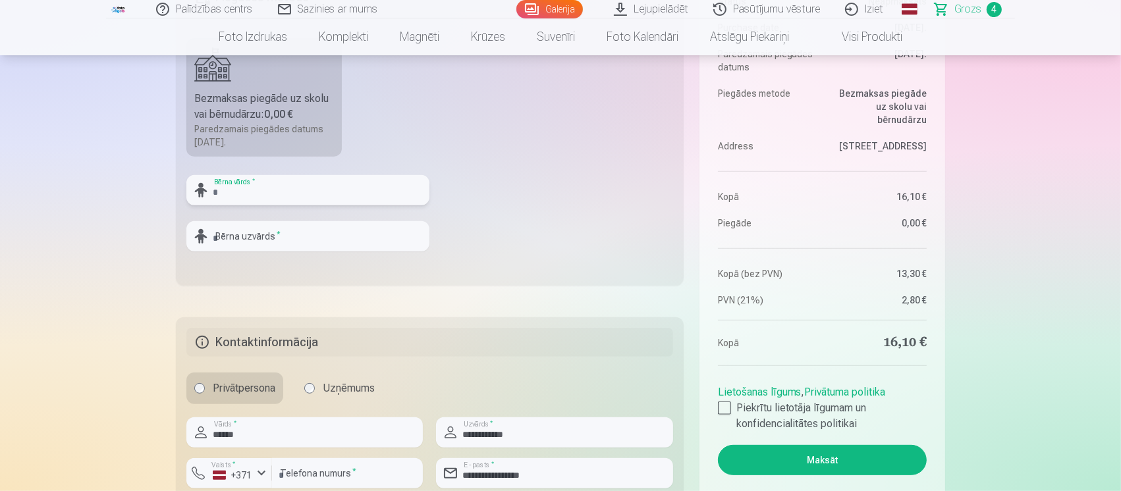
click at [231, 192] on input "text" at bounding box center [307, 190] width 243 height 30
type input "*******"
click at [237, 236] on input "text" at bounding box center [307, 236] width 243 height 30
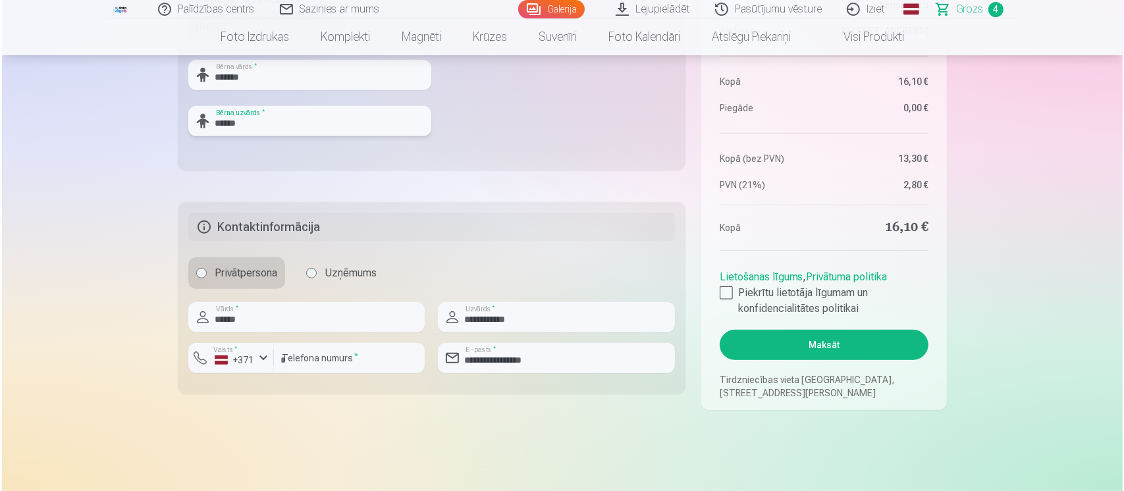
scroll to position [588, 0]
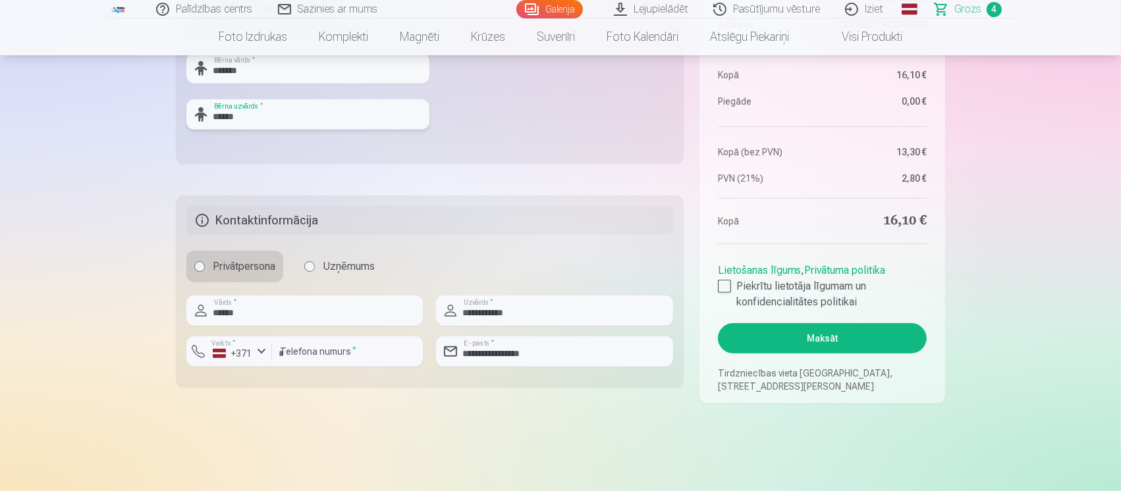
type input "******"
click at [832, 342] on button "Maksāt" at bounding box center [822, 338] width 209 height 30
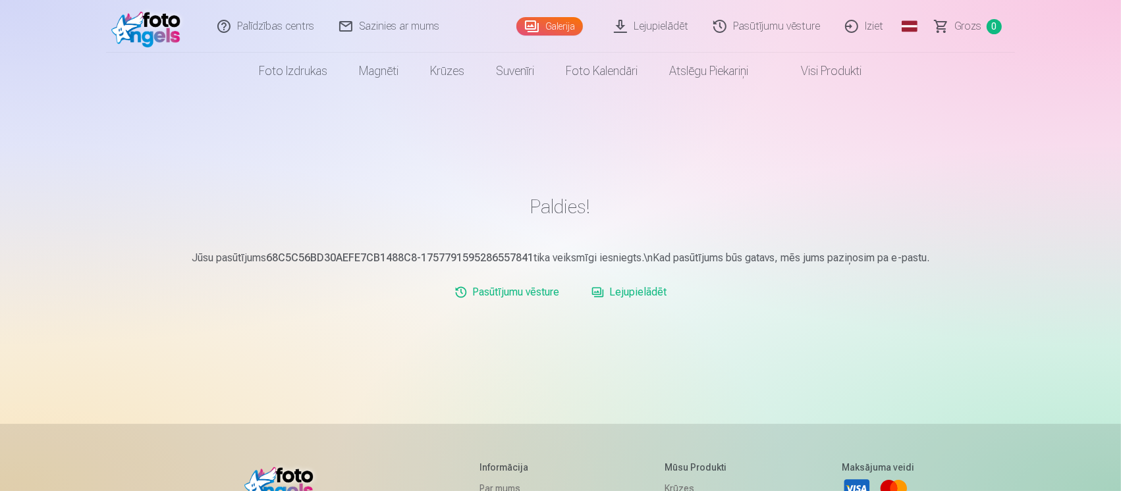
click at [870, 22] on link "Iziet" at bounding box center [864, 26] width 63 height 53
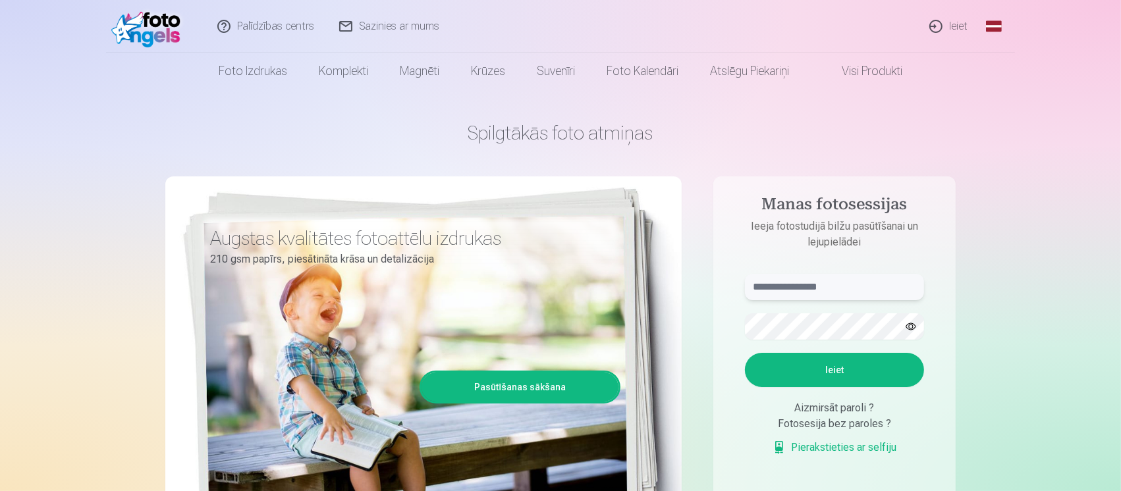
click at [843, 282] on input "text" at bounding box center [834, 287] width 179 height 26
type input "**********"
click at [822, 369] on button "Ieiet" at bounding box center [834, 370] width 179 height 34
